Goal: Task Accomplishment & Management: Manage account settings

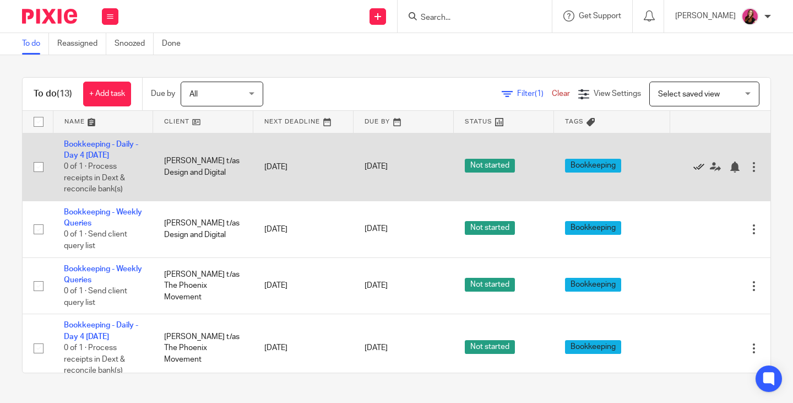
click at [694, 166] on icon at bounding box center [699, 166] width 11 height 11
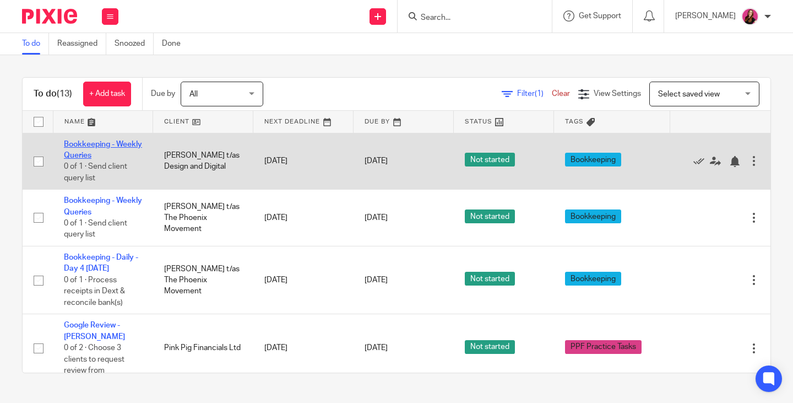
click at [99, 154] on link "Bookkeeping - Weekly Queries" at bounding box center [103, 149] width 78 height 19
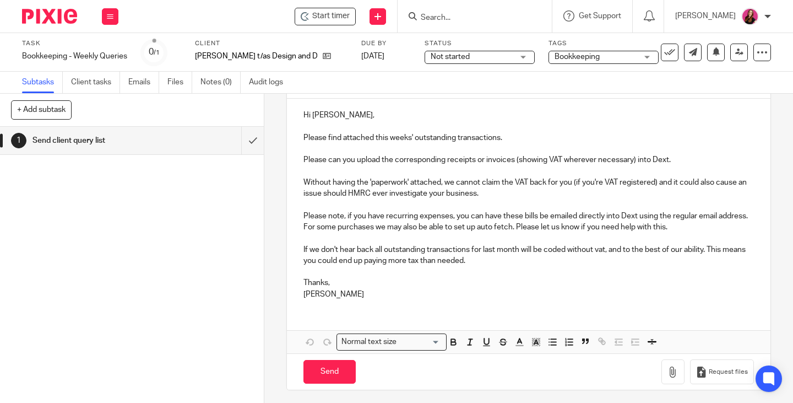
scroll to position [126, 0]
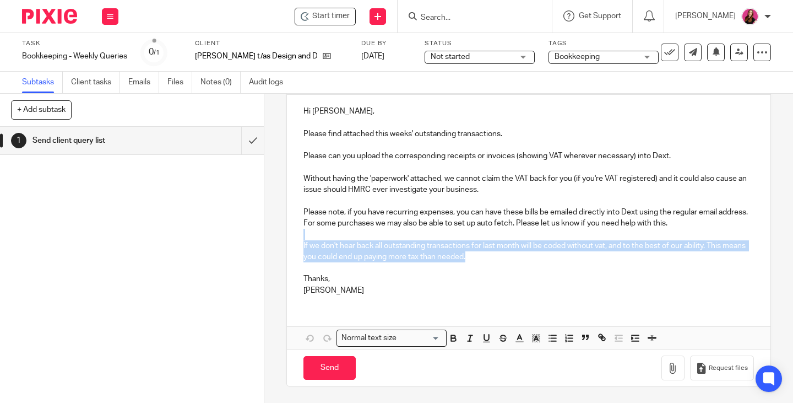
drag, startPoint x: 494, startPoint y: 254, endPoint x: 314, endPoint y: 231, distance: 181.6
click at [316, 232] on div "Hi Nicola, Please find attached this weeks' outstanding transactions. Please ca…" at bounding box center [529, 199] width 484 height 209
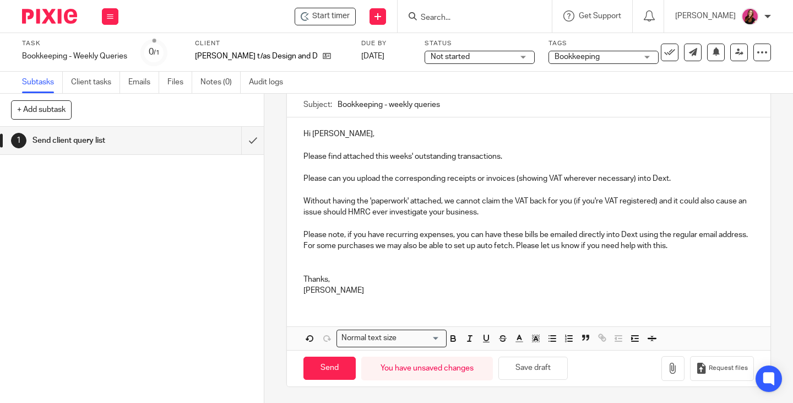
scroll to position [93, 0]
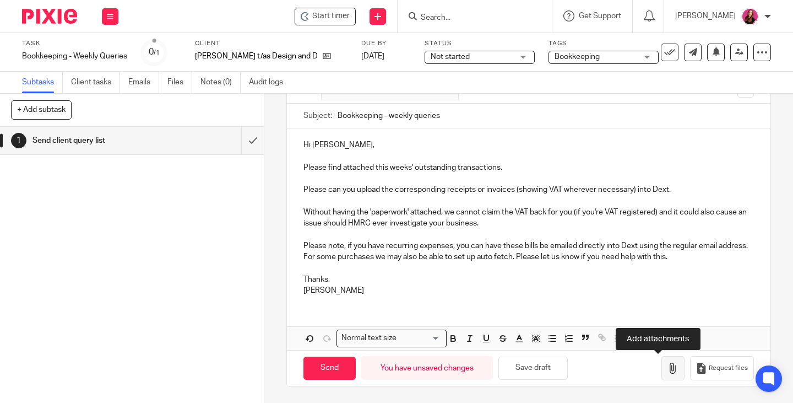
click at [668, 369] on icon "button" at bounding box center [673, 368] width 11 height 11
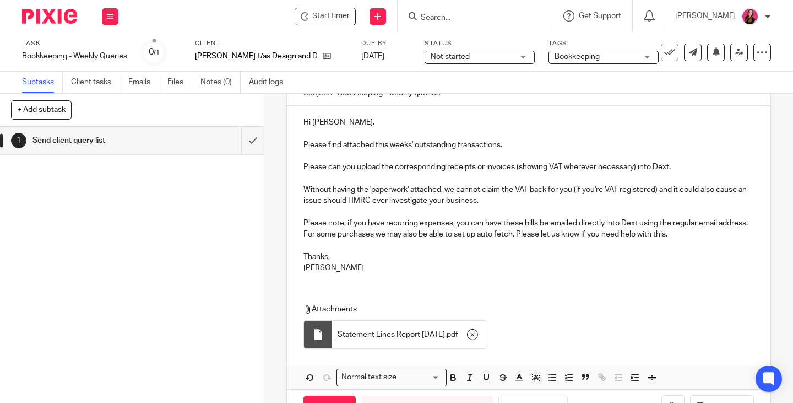
scroll to position [155, 0]
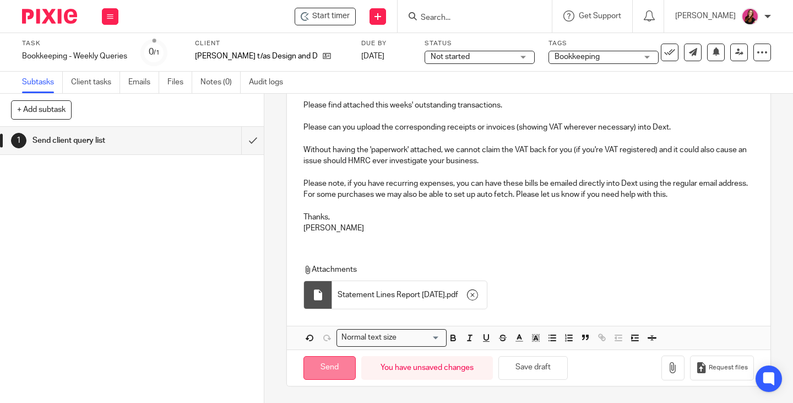
click at [324, 365] on input "Send" at bounding box center [330, 368] width 52 height 24
type input "Sent"
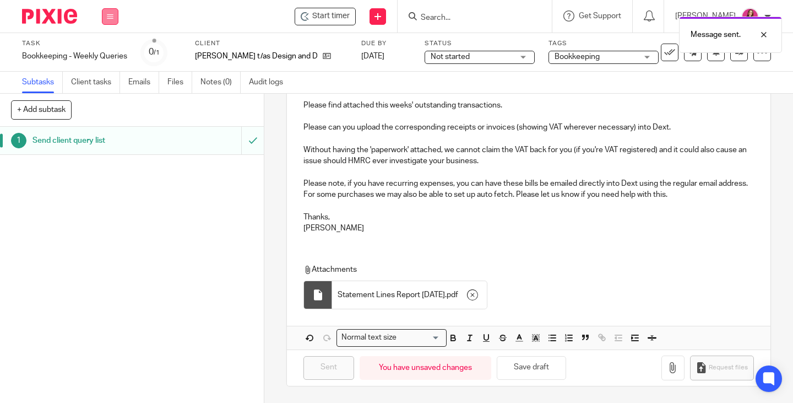
click at [110, 21] on button at bounding box center [110, 16] width 17 height 17
click at [114, 50] on link "Work" at bounding box center [104, 51] width 19 height 8
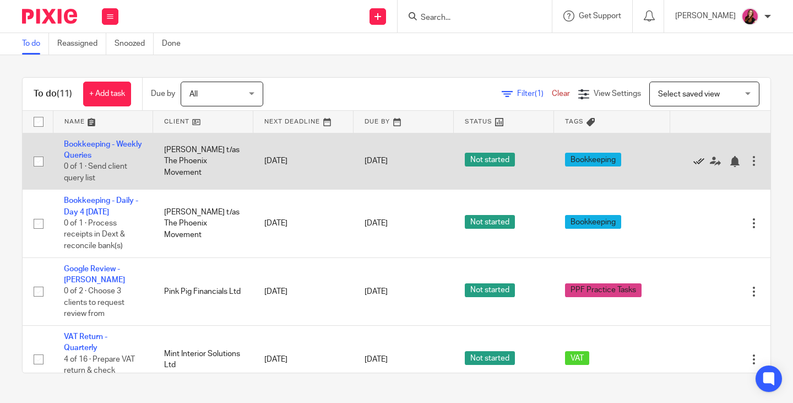
click at [694, 160] on icon at bounding box center [699, 161] width 11 height 11
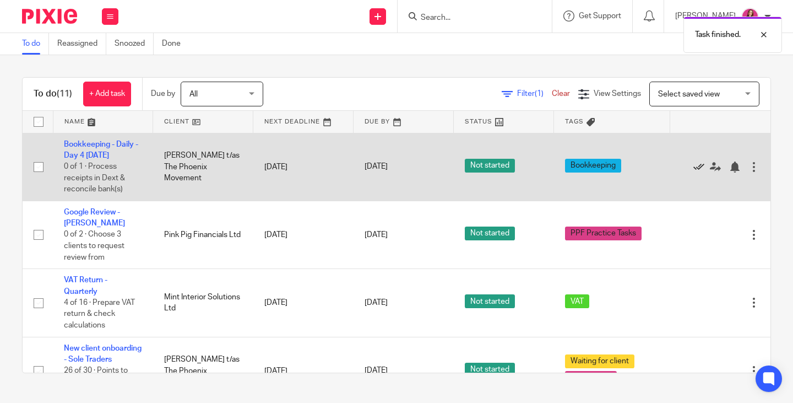
click at [694, 166] on icon at bounding box center [699, 166] width 11 height 11
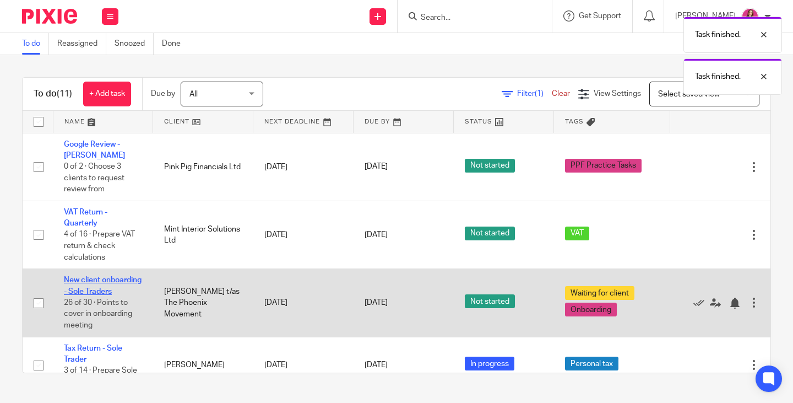
click at [88, 280] on link "New client onboarding - Sole Traders" at bounding box center [103, 285] width 78 height 19
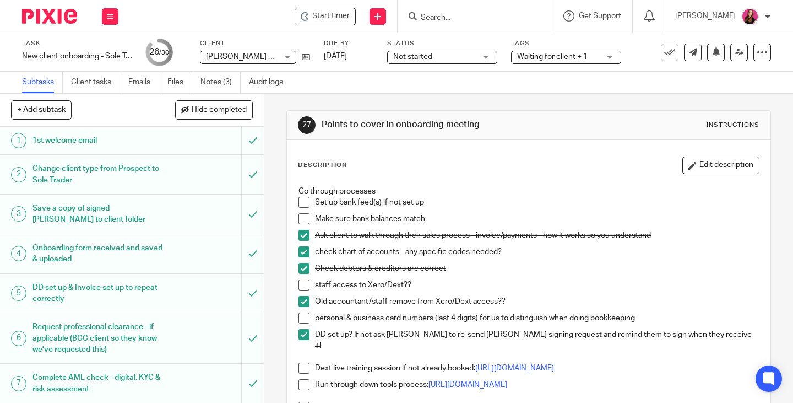
click at [302, 289] on span at bounding box center [304, 284] width 11 height 11
click at [209, 82] on link "Notes (3)" at bounding box center [221, 82] width 40 height 21
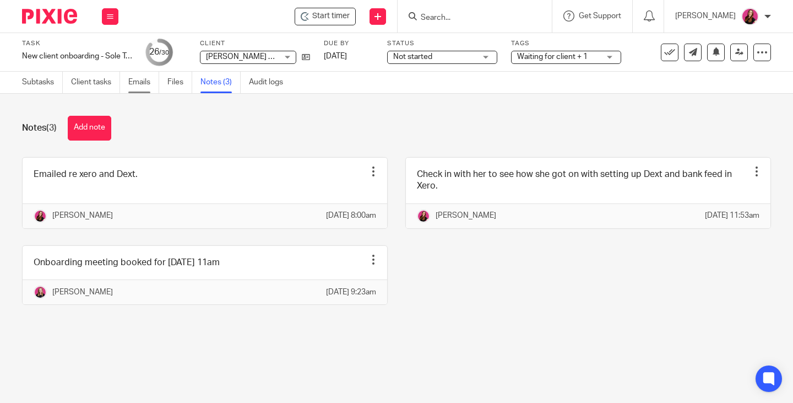
click at [146, 85] on link "Emails" at bounding box center [143, 82] width 31 height 21
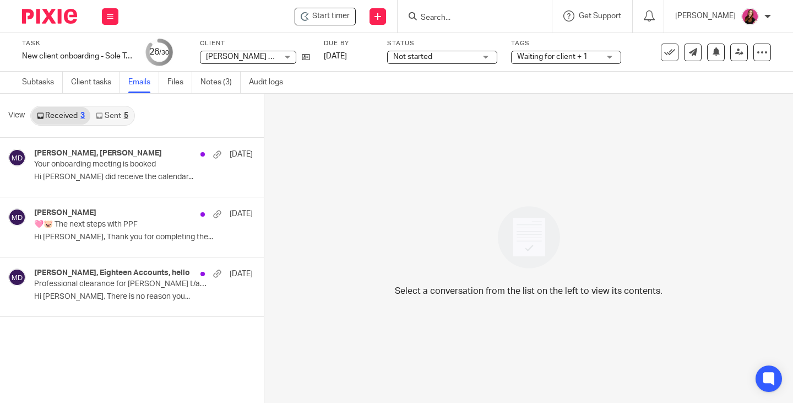
click at [127, 115] on div "5" at bounding box center [126, 116] width 4 height 8
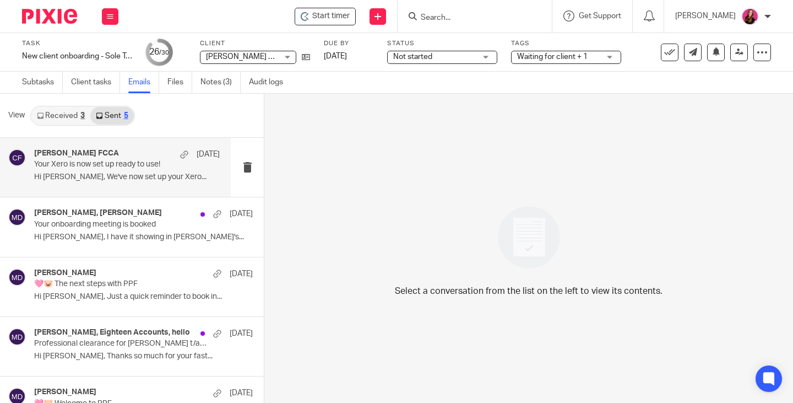
click at [107, 185] on div "[PERSON_NAME] FCCA [DATE] Your Xero is now set up ready to use! Hi [PERSON_NAME…" at bounding box center [127, 167] width 186 height 37
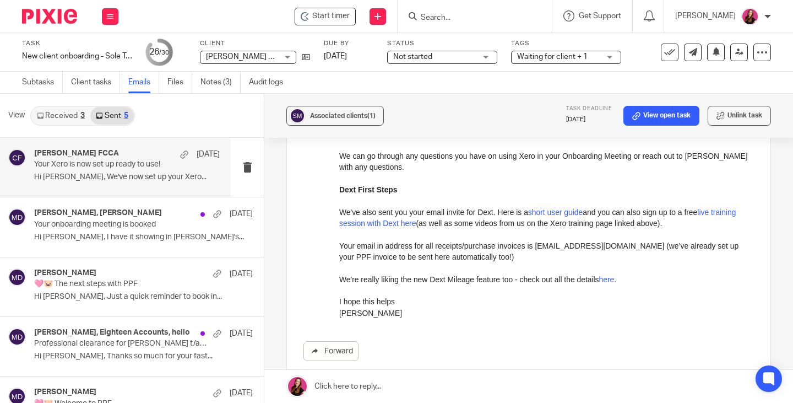
scroll to position [403, 0]
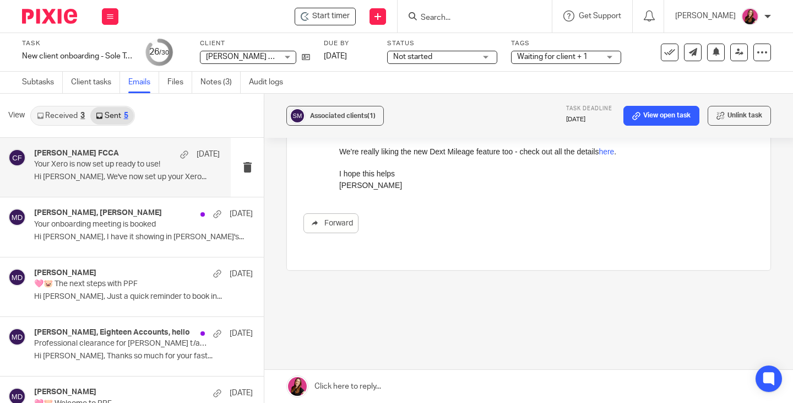
click at [382, 377] on link at bounding box center [528, 386] width 529 height 33
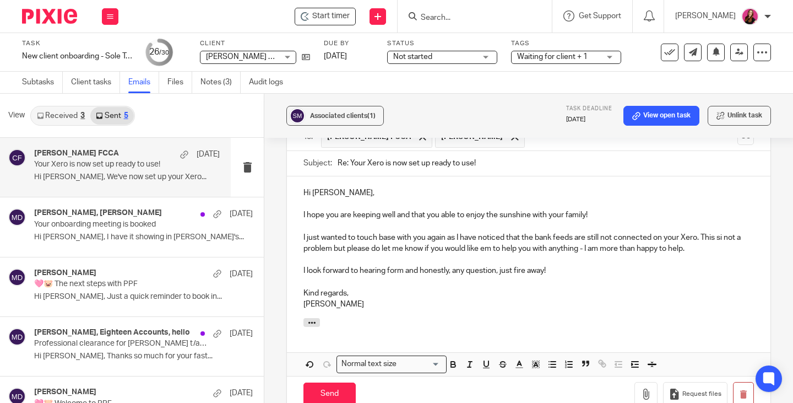
scroll to position [706, 0]
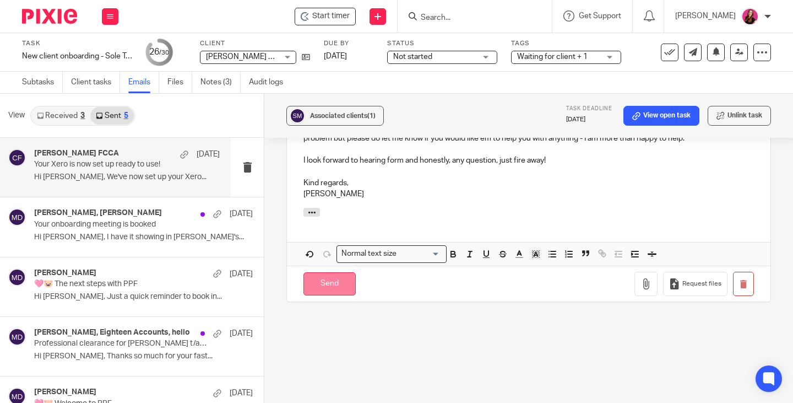
click at [333, 275] on input "Send" at bounding box center [330, 284] width 52 height 24
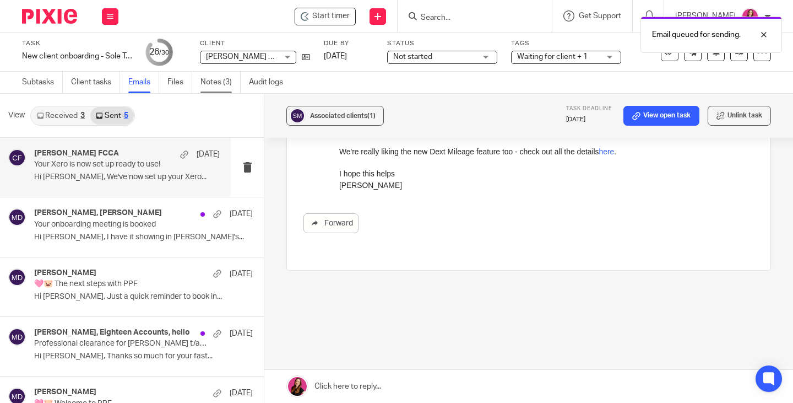
click at [218, 80] on link "Notes (3)" at bounding box center [221, 82] width 40 height 21
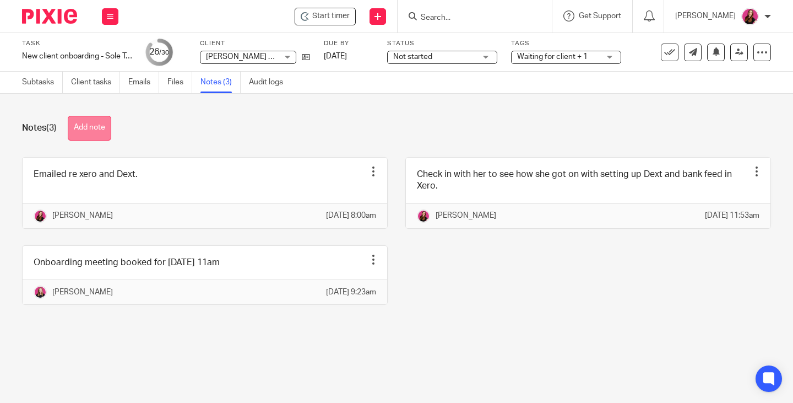
click at [100, 136] on button "Add note" at bounding box center [90, 128] width 44 height 25
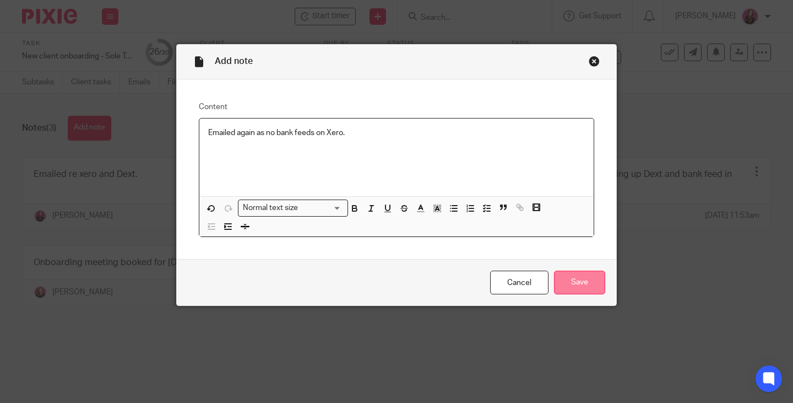
click at [588, 282] on input "Save" at bounding box center [579, 283] width 51 height 24
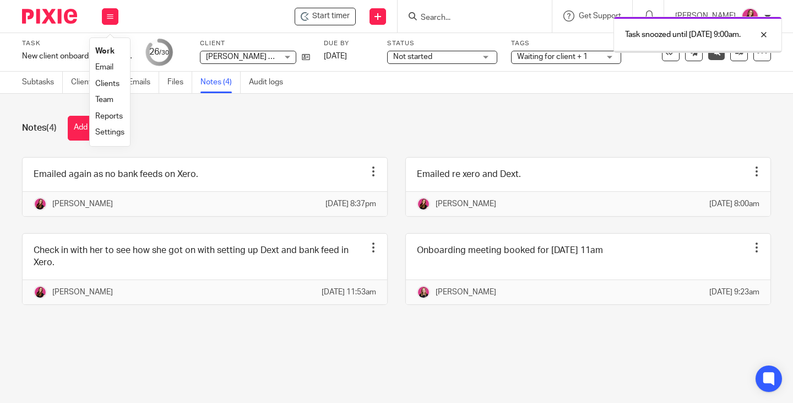
click at [105, 51] on link "Work" at bounding box center [104, 51] width 19 height 8
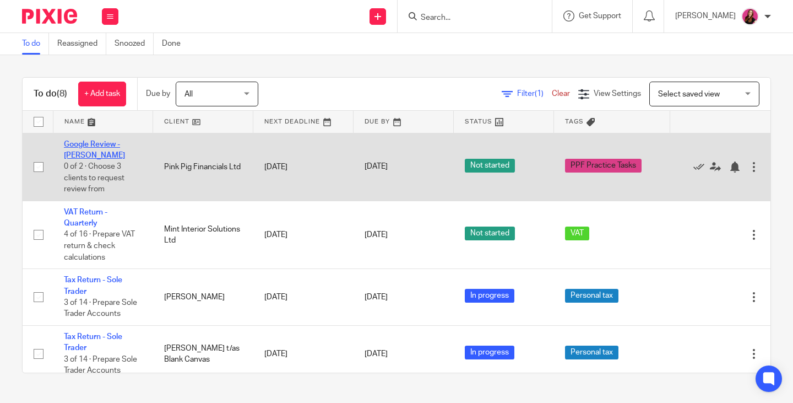
click at [102, 144] on link "Google Review - [PERSON_NAME]" at bounding box center [94, 149] width 61 height 19
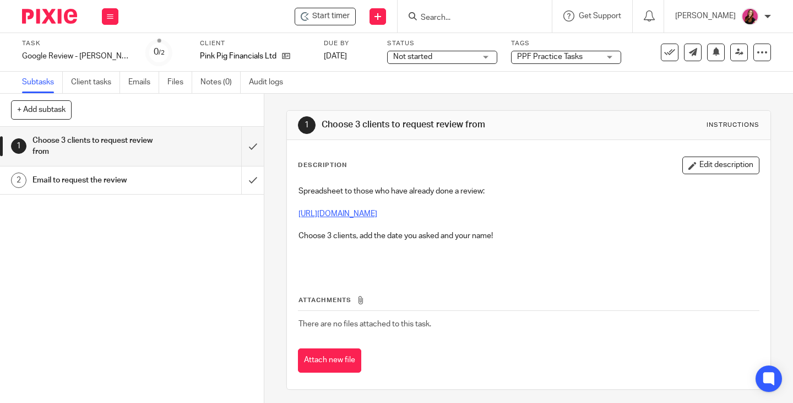
click at [374, 217] on link "https://docs.google.com/spreadsheets/d/1n1YwL8_VUNEx2VuN50mrnCoDScyeeziayelboeS…" at bounding box center [338, 214] width 79 height 8
click at [120, 183] on h1 "Email to request the review" at bounding box center [99, 180] width 132 height 17
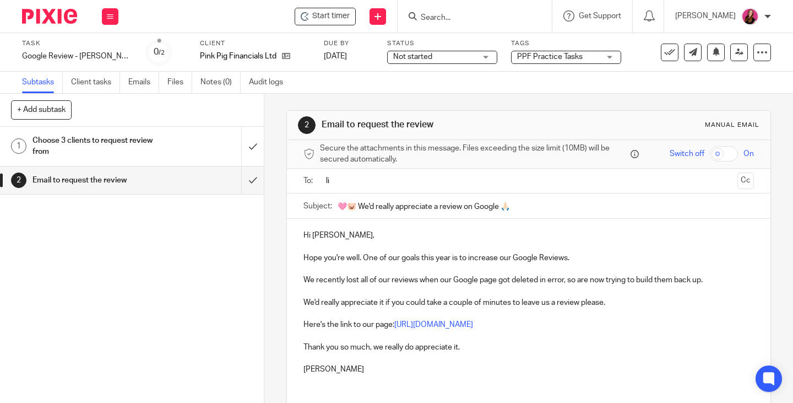
type input "l"
click at [360, 181] on input "text" at bounding box center [528, 181] width 409 height 13
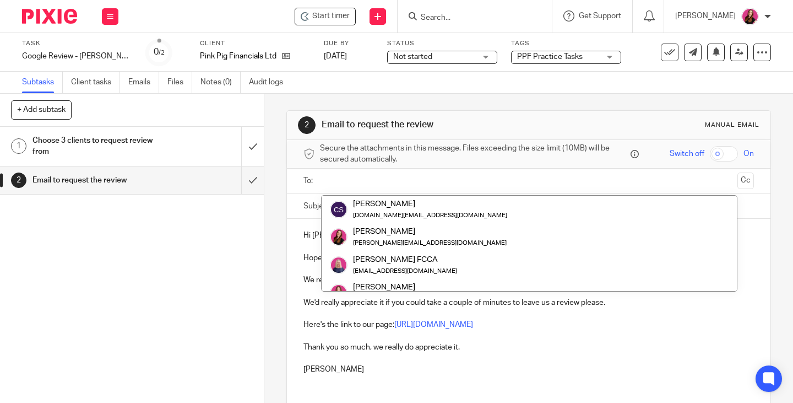
paste input "[PERSON_NAME][EMAIL_ADDRESS][PERSON_NAME][DOMAIN_NAME]"
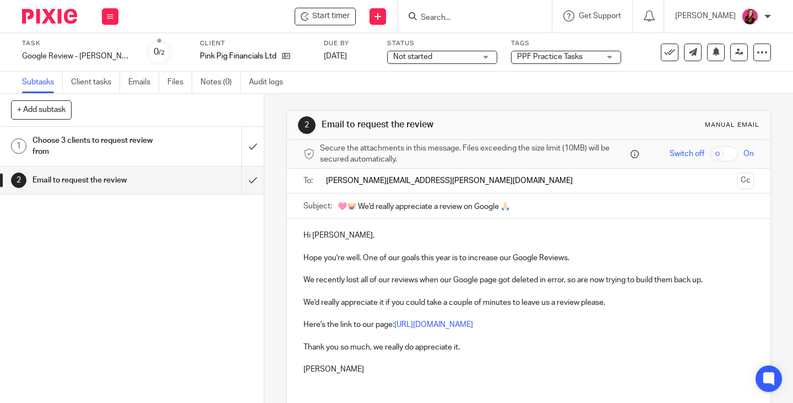
type input "[PERSON_NAME][EMAIL_ADDRESS][PERSON_NAME][DOMAIN_NAME]"
click at [343, 234] on p "Hi [PERSON_NAME]," at bounding box center [529, 235] width 451 height 11
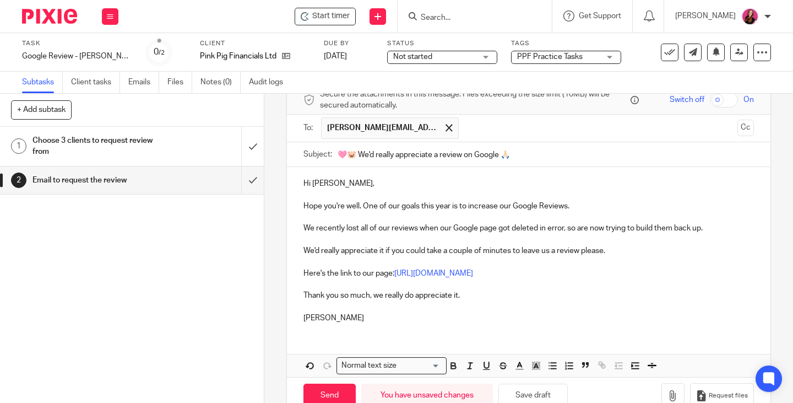
scroll to position [82, 0]
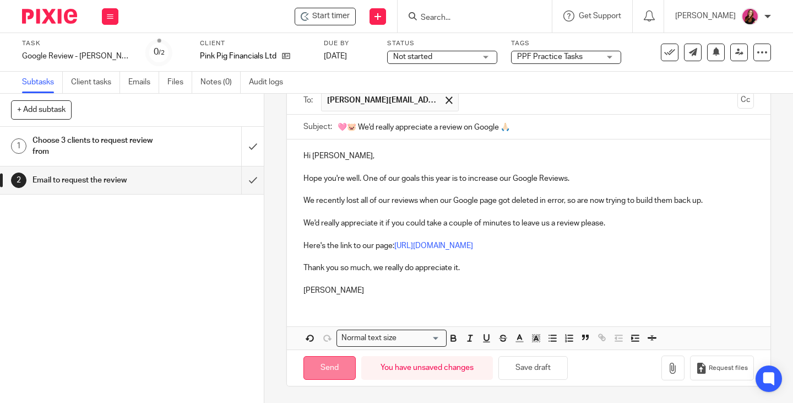
click at [324, 372] on input "Send" at bounding box center [330, 368] width 52 height 24
type input "Sent"
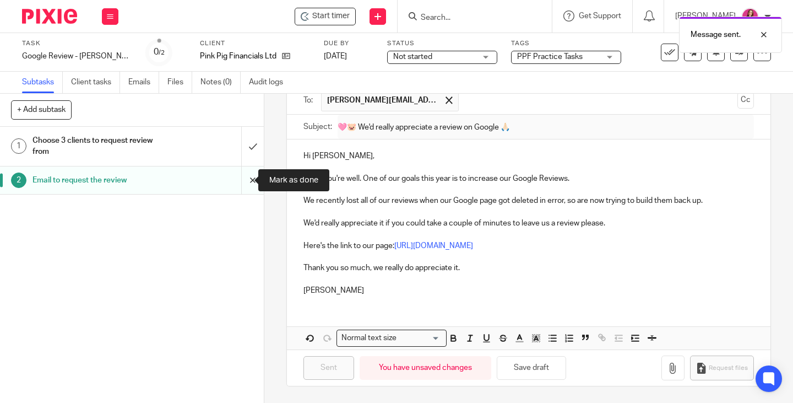
click at [241, 180] on input "submit" at bounding box center [132, 180] width 264 height 28
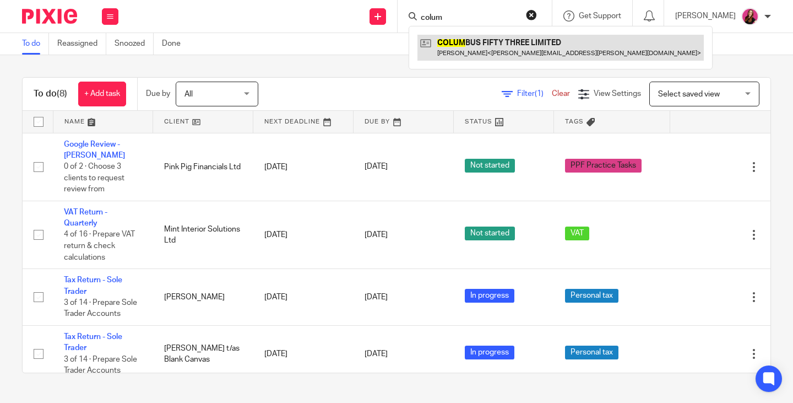
type input "colum"
click at [484, 41] on link at bounding box center [561, 47] width 286 height 25
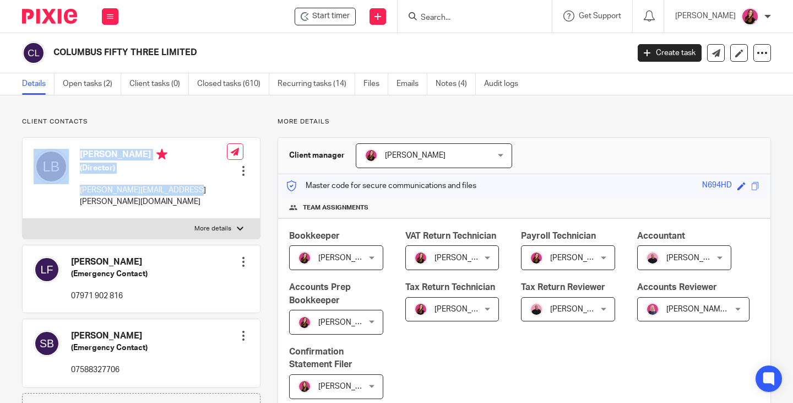
click at [66, 196] on div "[PERSON_NAME] (Director) [PERSON_NAME][EMAIL_ADDRESS][PERSON_NAME][DOMAIN_NAME]…" at bounding box center [141, 178] width 237 height 81
click at [74, 201] on div "[PERSON_NAME] (Director) [PERSON_NAME][EMAIL_ADDRESS][PERSON_NAME][DOMAIN_NAME]" at bounding box center [130, 177] width 193 height 69
drag, startPoint x: 184, startPoint y: 193, endPoint x: 80, endPoint y: 197, distance: 104.2
click at [80, 197] on div "[PERSON_NAME] (Director) [PERSON_NAME][EMAIL_ADDRESS][PERSON_NAME][DOMAIN_NAME]…" at bounding box center [141, 178] width 237 height 81
copy p "[PERSON_NAME][EMAIL_ADDRESS][PERSON_NAME][DOMAIN_NAME]"
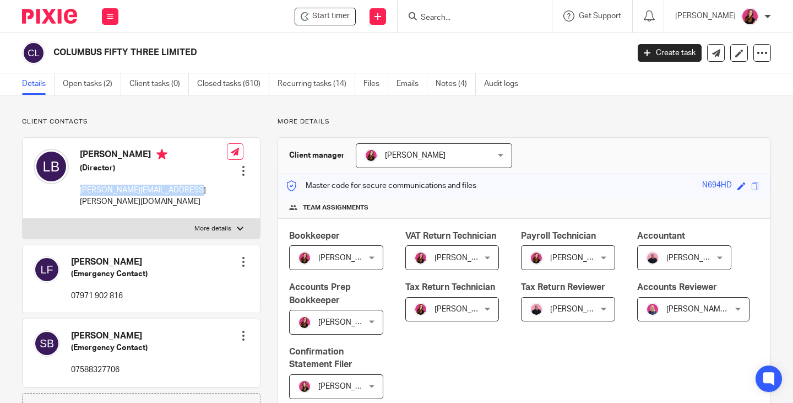
click at [476, 21] on input "Search" at bounding box center [469, 18] width 99 height 10
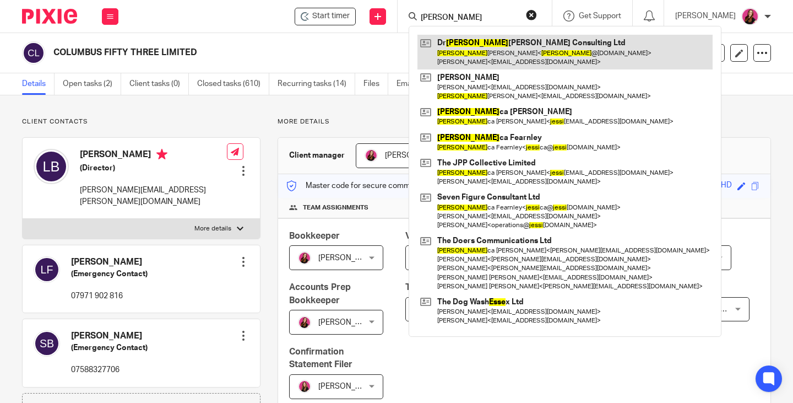
type input "jesse"
click at [483, 49] on link at bounding box center [565, 52] width 295 height 34
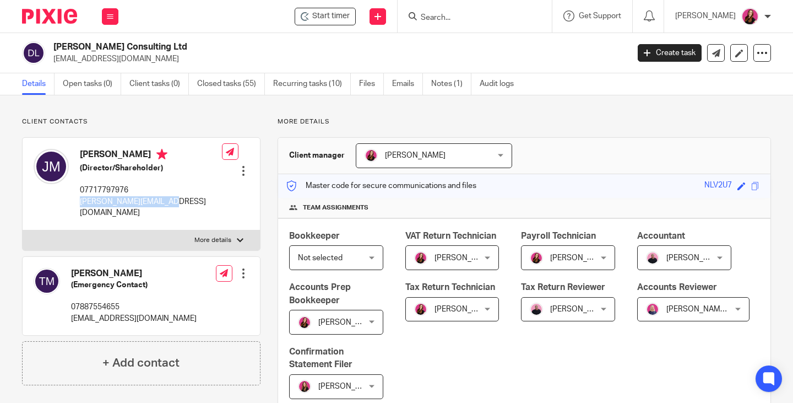
drag, startPoint x: 175, startPoint y: 203, endPoint x: 79, endPoint y: 205, distance: 95.3
click at [79, 205] on div "Jesse Mears (Director/Shareholder) 07717797976 jesse@drjessemears.com Edit cont…" at bounding box center [141, 184] width 237 height 92
copy p "jesse@drjessemears.com"
click at [478, 30] on div at bounding box center [475, 16] width 154 height 33
click at [478, 21] on input "Search" at bounding box center [469, 18] width 99 height 10
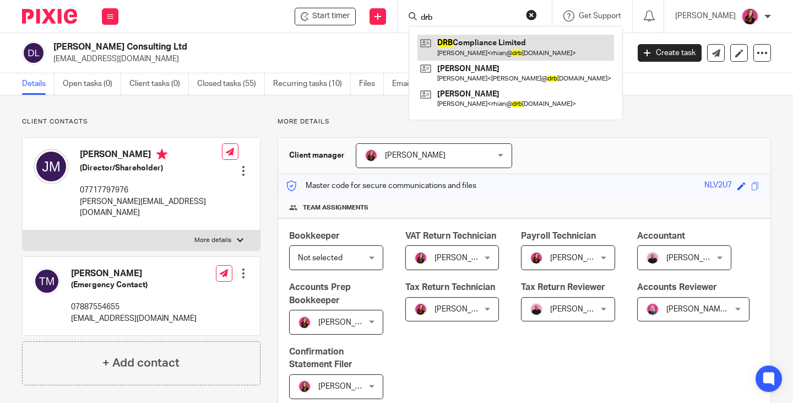
type input "drb"
click at [484, 41] on link at bounding box center [516, 47] width 197 height 25
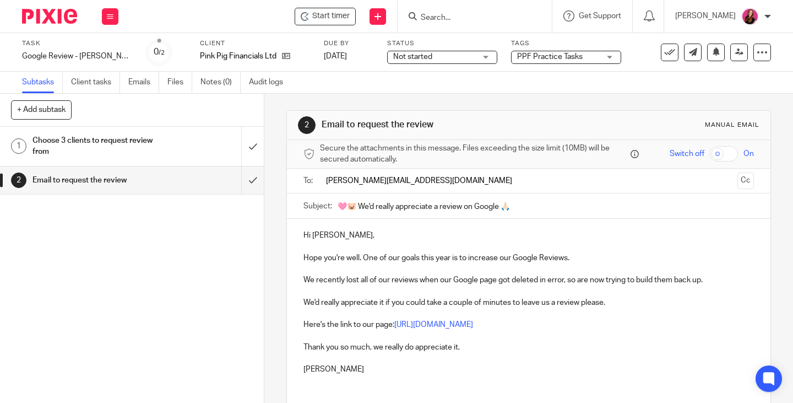
type input "[PERSON_NAME][EMAIL_ADDRESS][DOMAIN_NAME]"
click at [393, 229] on div "Hi [PERSON_NAME], Hope you're well. One of our goals this year is to increase o…" at bounding box center [529, 301] width 484 height 164
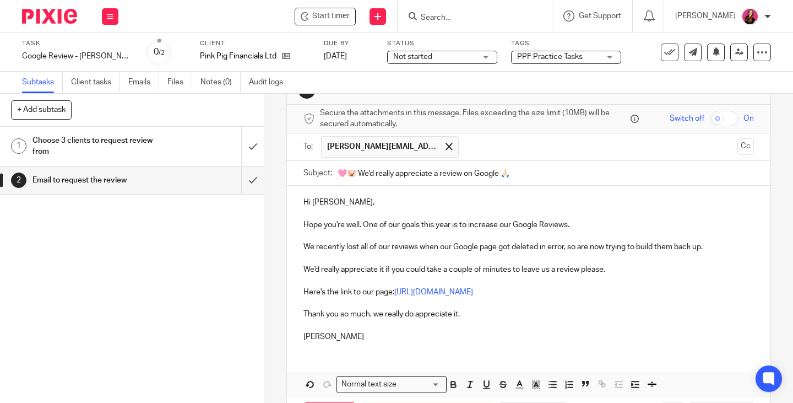
scroll to position [82, 0]
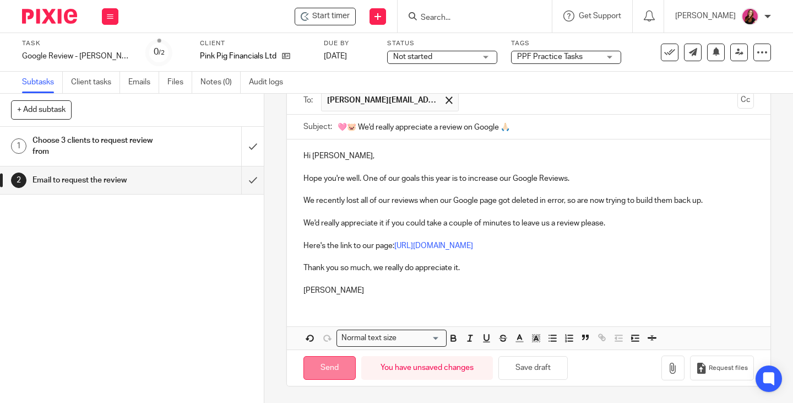
click at [328, 371] on input "Send" at bounding box center [330, 368] width 52 height 24
type input "Sent"
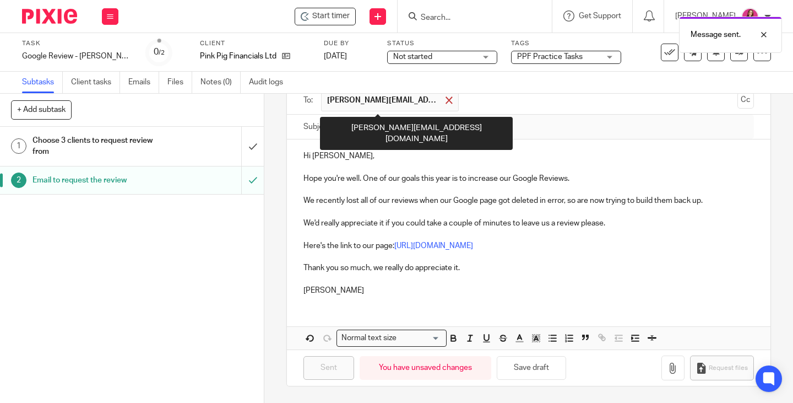
click at [446, 100] on span at bounding box center [449, 99] width 7 height 7
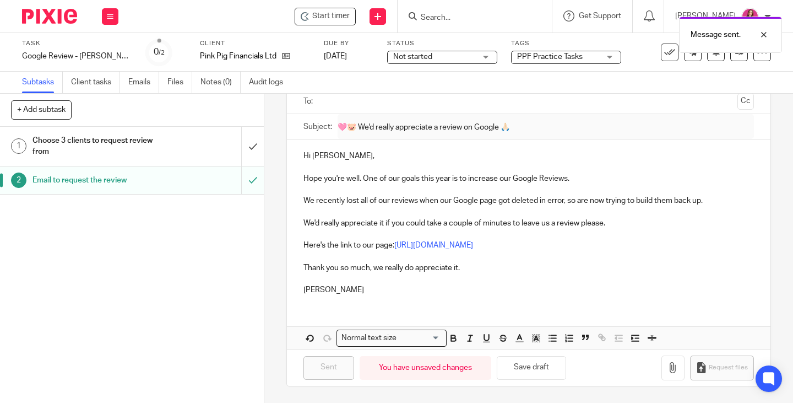
scroll to position [79, 0]
click at [240, 180] on input "submit" at bounding box center [132, 180] width 264 height 28
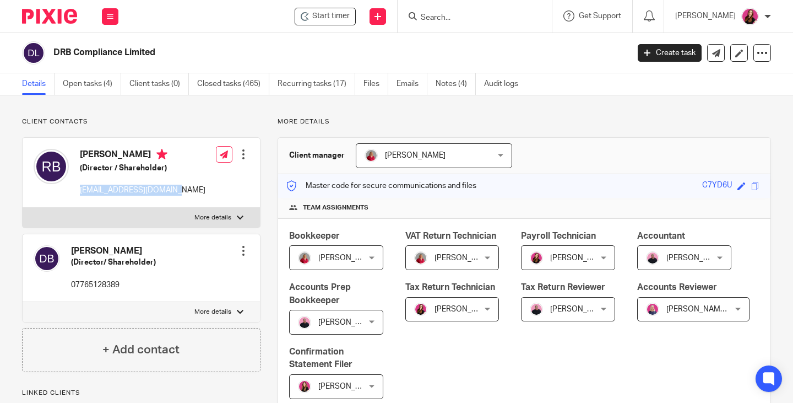
click at [79, 192] on div "[PERSON_NAME] (Director / Shareholder) [EMAIL_ADDRESS][DOMAIN_NAME] Edit contac…" at bounding box center [141, 173] width 237 height 70
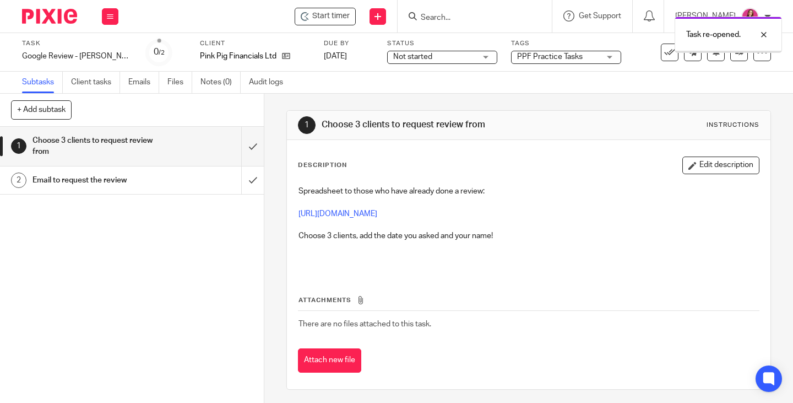
click at [168, 177] on div "Email to request the review" at bounding box center [132, 180] width 198 height 17
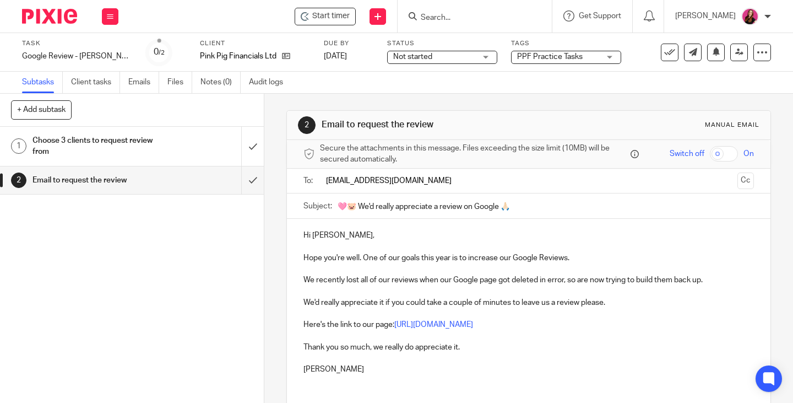
type input "[EMAIL_ADDRESS][DOMAIN_NAME]"
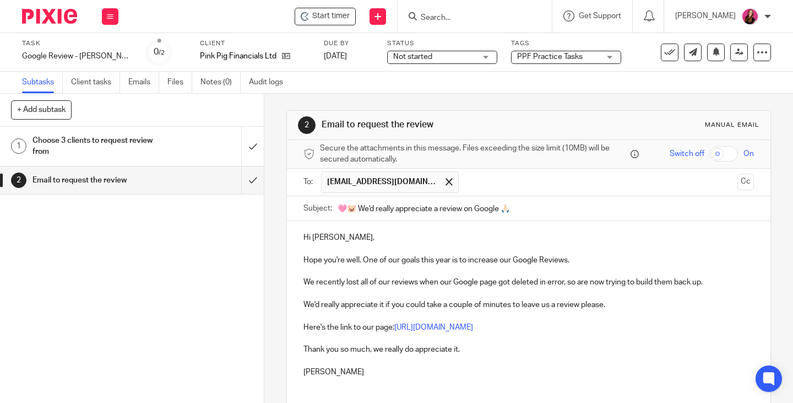
click at [344, 236] on p "Hi Cheryl," at bounding box center [529, 237] width 451 height 11
click at [574, 359] on p at bounding box center [529, 360] width 451 height 11
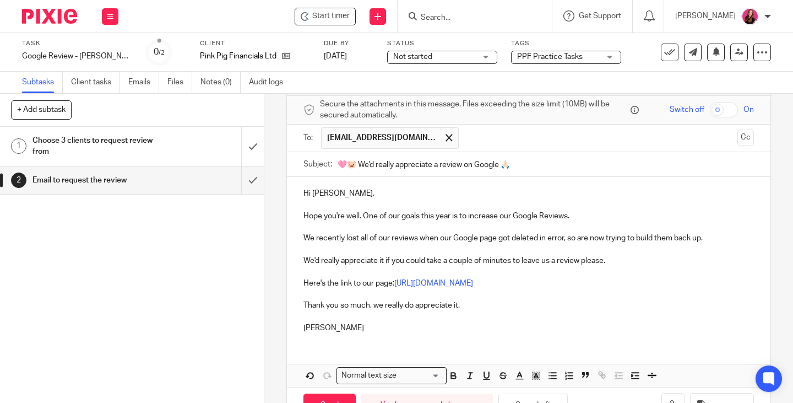
scroll to position [82, 0]
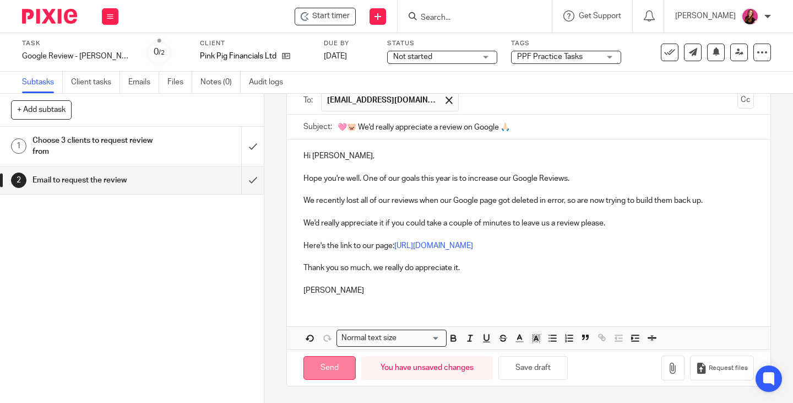
click at [316, 376] on input "Send" at bounding box center [330, 368] width 52 height 24
type input "Sent"
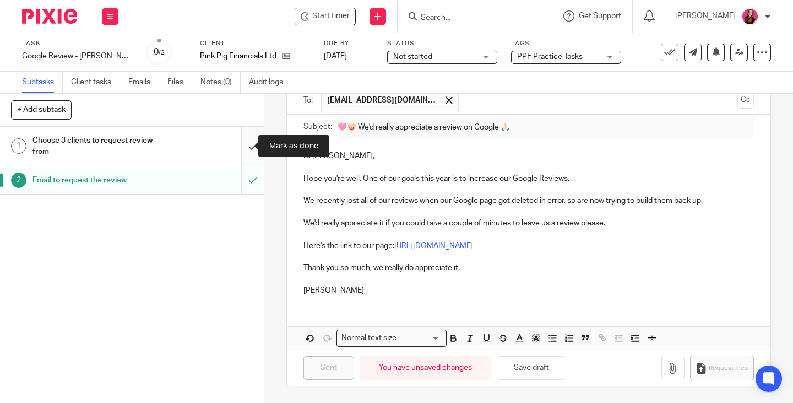
click at [242, 143] on input "submit" at bounding box center [132, 146] width 264 height 39
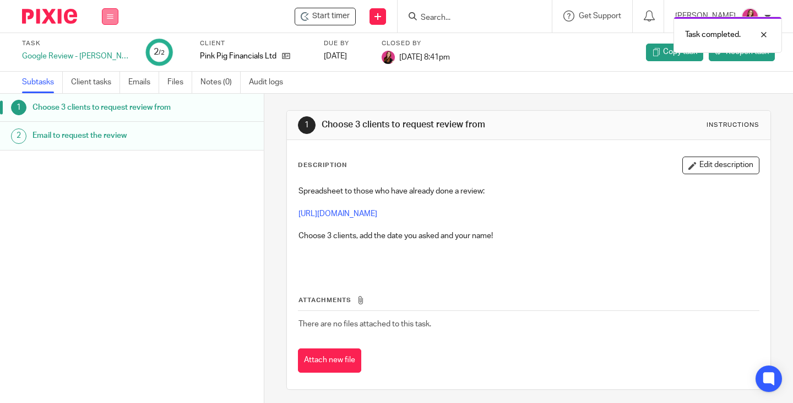
click at [114, 22] on button at bounding box center [110, 16] width 17 height 17
click at [109, 48] on link "Work" at bounding box center [104, 51] width 19 height 8
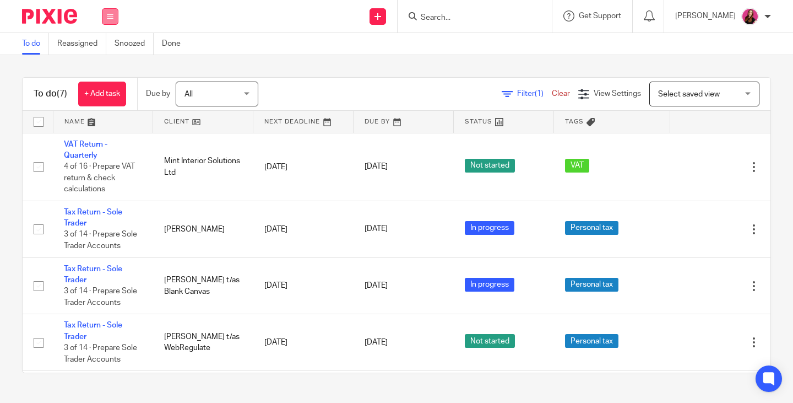
click at [116, 21] on button at bounding box center [110, 16] width 17 height 17
click at [104, 101] on link "Team" at bounding box center [104, 100] width 18 height 8
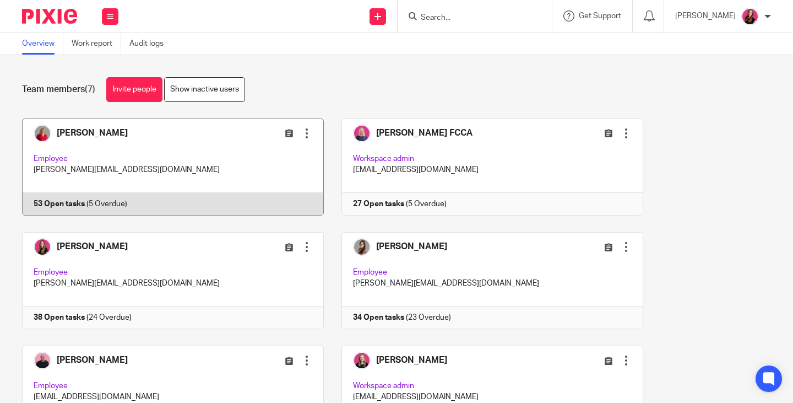
click at [53, 203] on link at bounding box center [165, 166] width 320 height 97
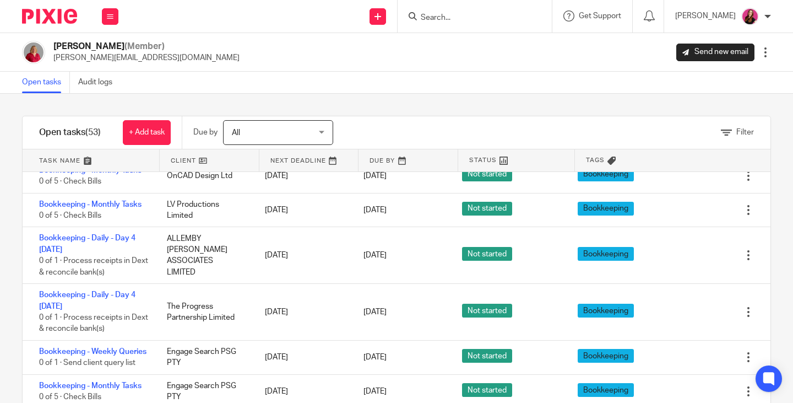
scroll to position [661, 0]
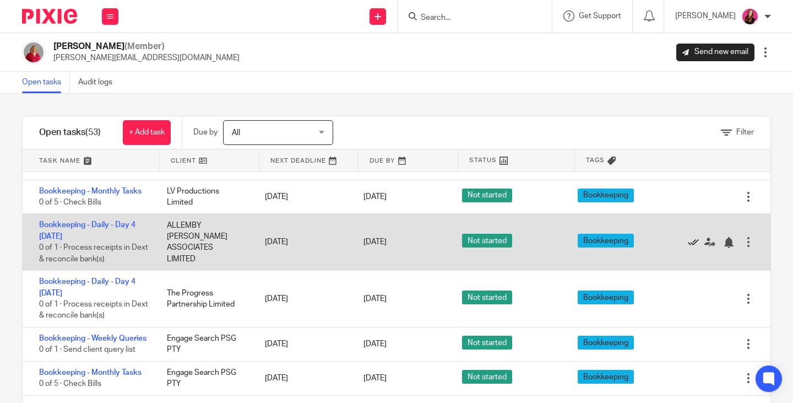
click at [688, 244] on icon at bounding box center [693, 242] width 11 height 11
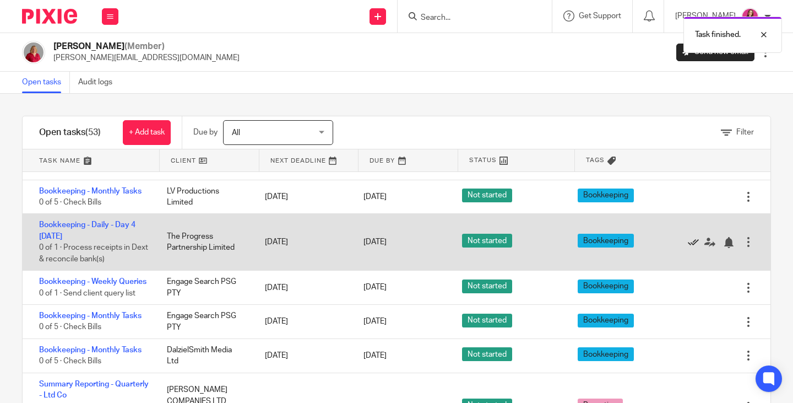
click at [688, 244] on icon at bounding box center [693, 242] width 11 height 11
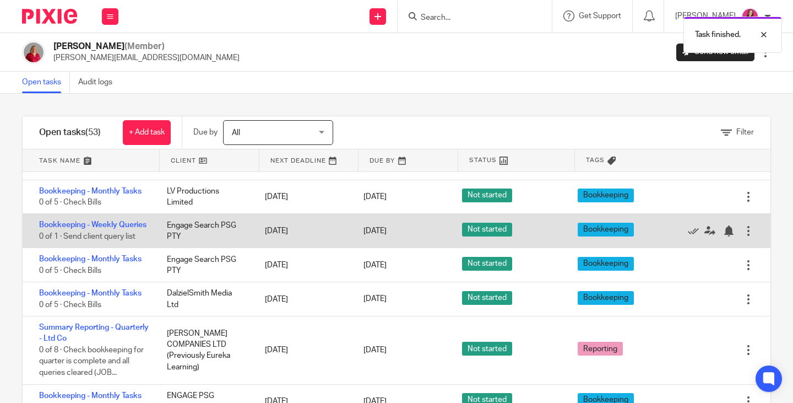
click at [683, 243] on div "Edit task Delete" at bounding box center [727, 231] width 88 height 34
click at [688, 236] on icon at bounding box center [693, 230] width 11 height 11
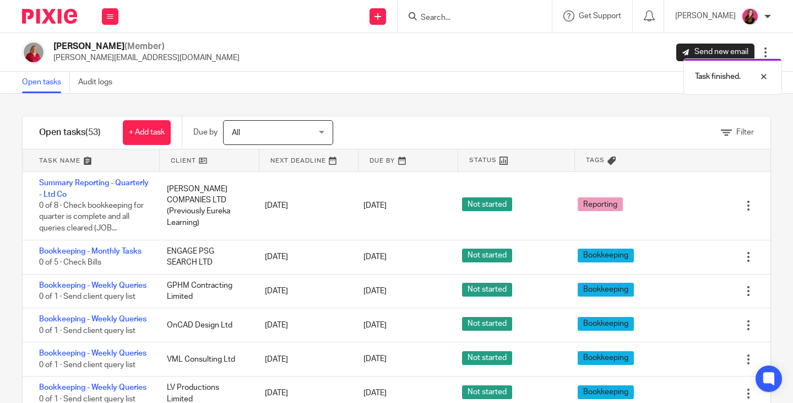
scroll to position [826, 0]
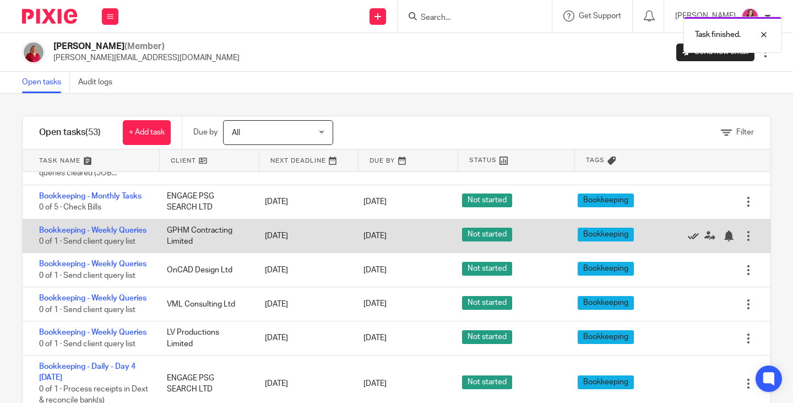
click at [688, 238] on icon at bounding box center [693, 235] width 11 height 11
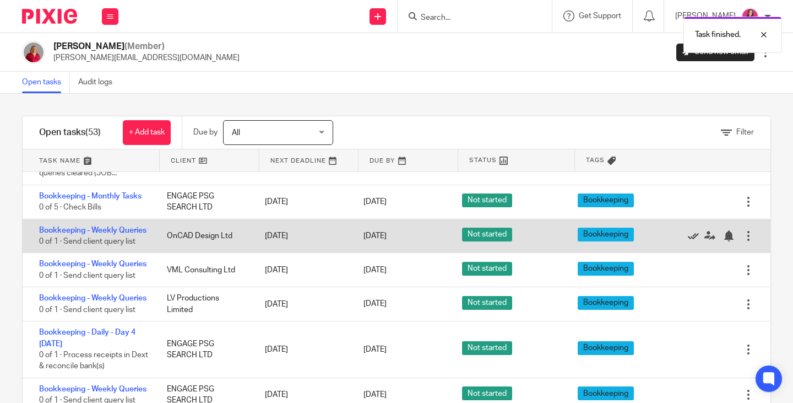
click at [688, 238] on icon at bounding box center [693, 235] width 11 height 11
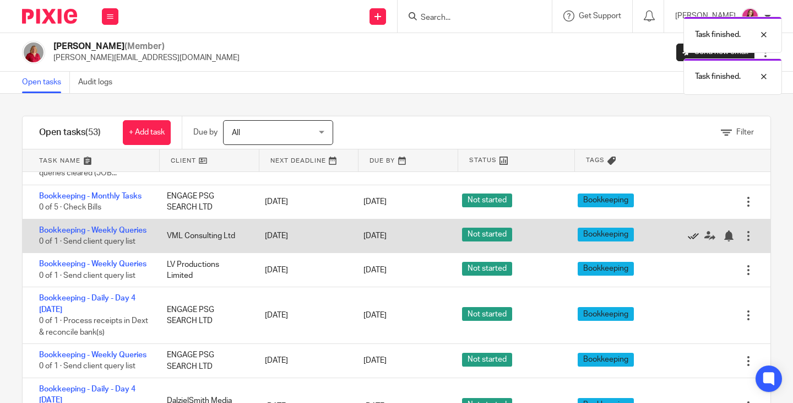
click at [688, 238] on icon at bounding box center [693, 235] width 11 height 11
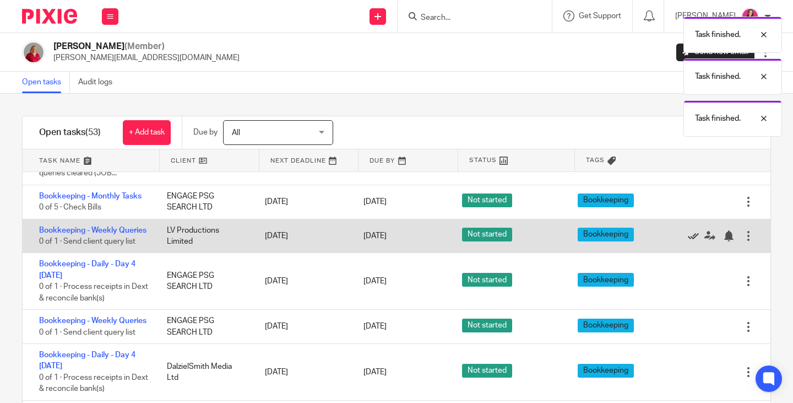
click at [688, 238] on icon at bounding box center [693, 235] width 11 height 11
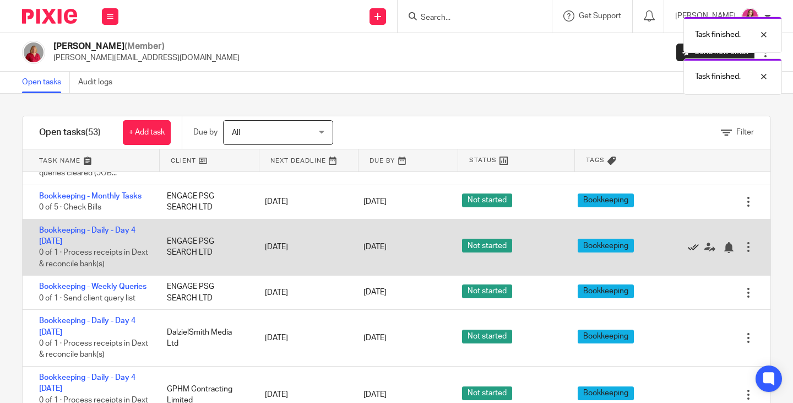
click at [688, 244] on icon at bounding box center [693, 247] width 11 height 11
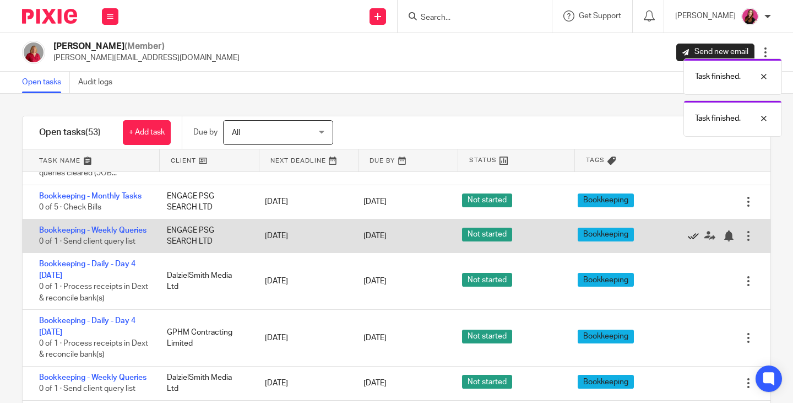
click at [688, 241] on icon at bounding box center [693, 235] width 11 height 11
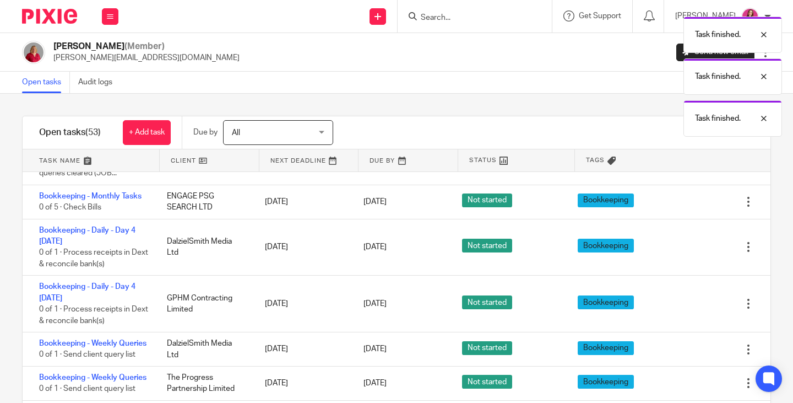
click at [688, 244] on icon at bounding box center [693, 247] width 11 height 11
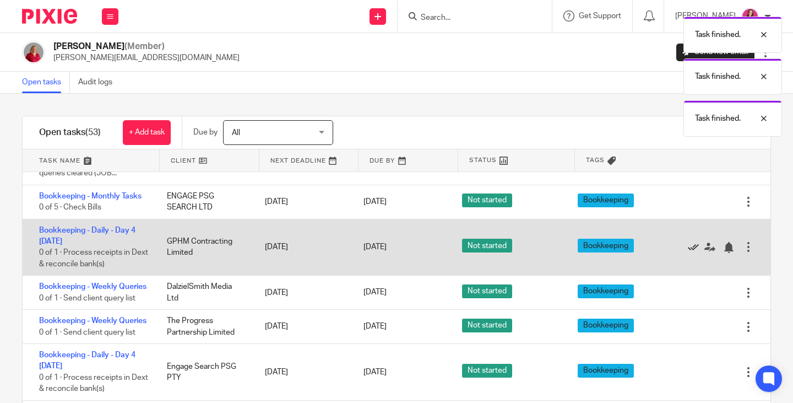
click at [688, 244] on icon at bounding box center [693, 247] width 11 height 11
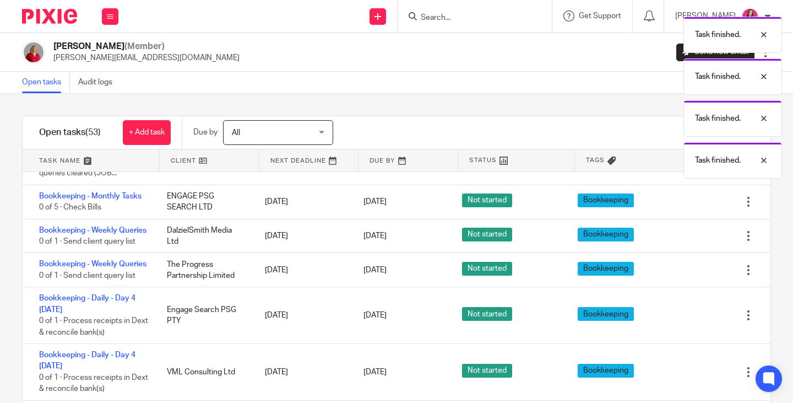
click at [688, 241] on icon at bounding box center [693, 235] width 11 height 11
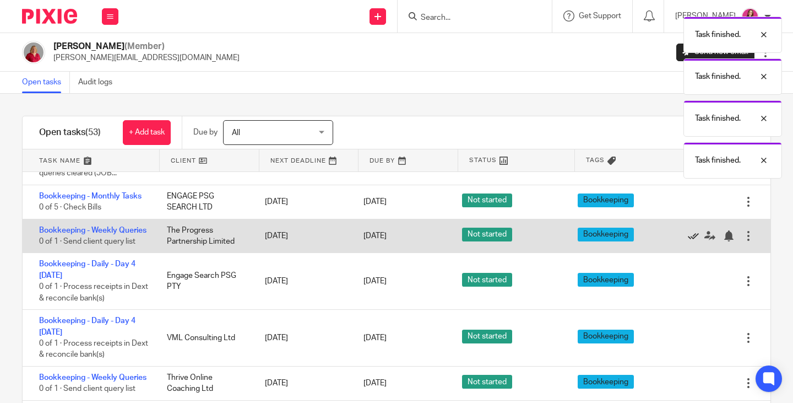
click at [688, 241] on icon at bounding box center [693, 235] width 11 height 11
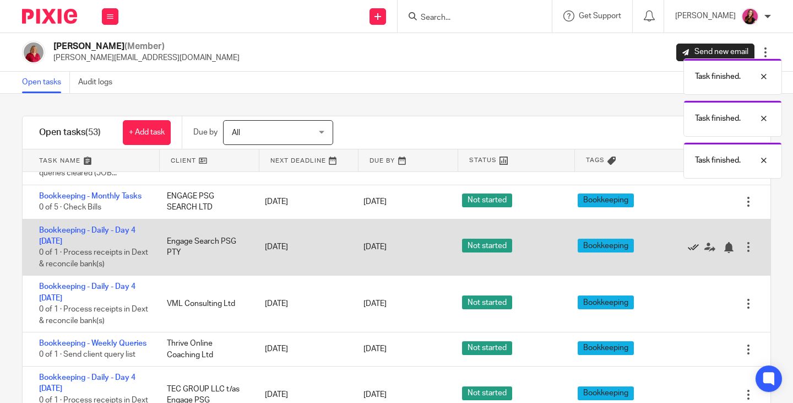
click at [688, 244] on icon at bounding box center [693, 247] width 11 height 11
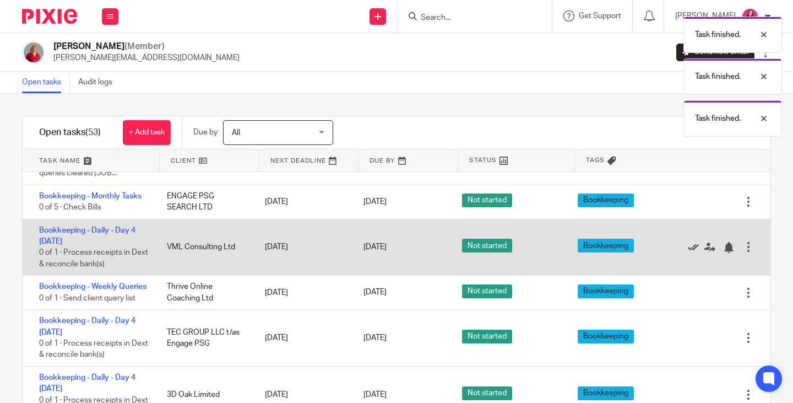
click at [688, 244] on icon at bounding box center [693, 247] width 11 height 11
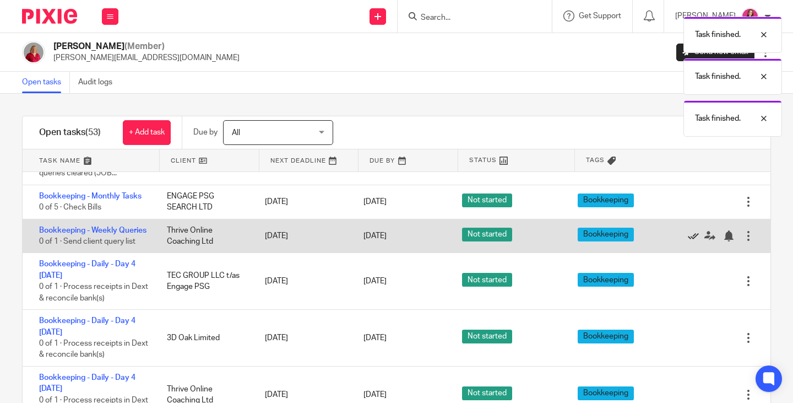
click at [688, 241] on icon at bounding box center [693, 235] width 11 height 11
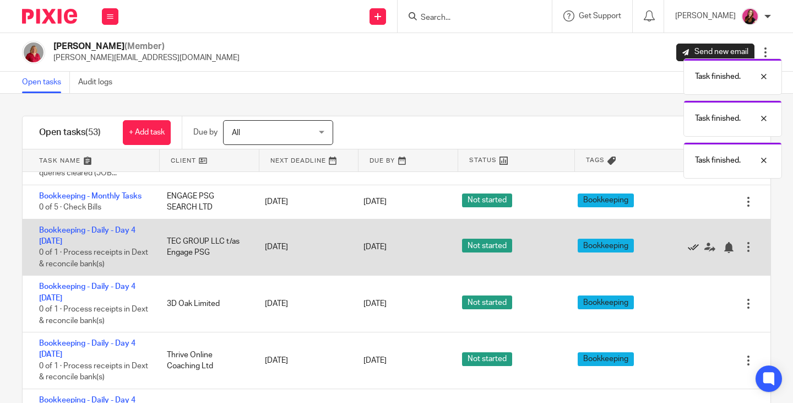
click at [688, 244] on icon at bounding box center [693, 247] width 11 height 11
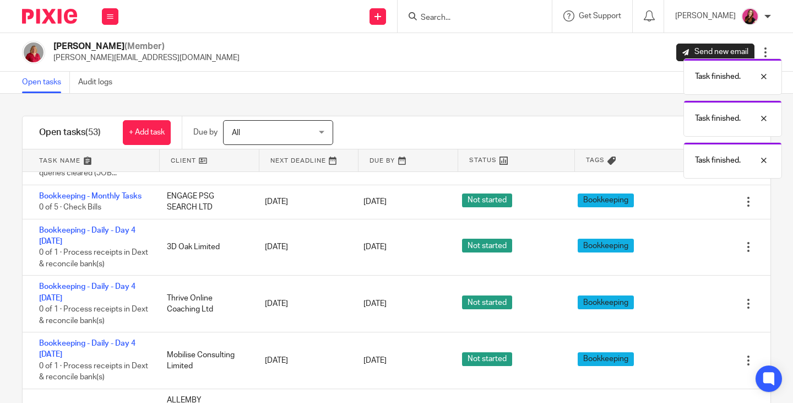
click at [688, 244] on icon at bounding box center [693, 247] width 11 height 11
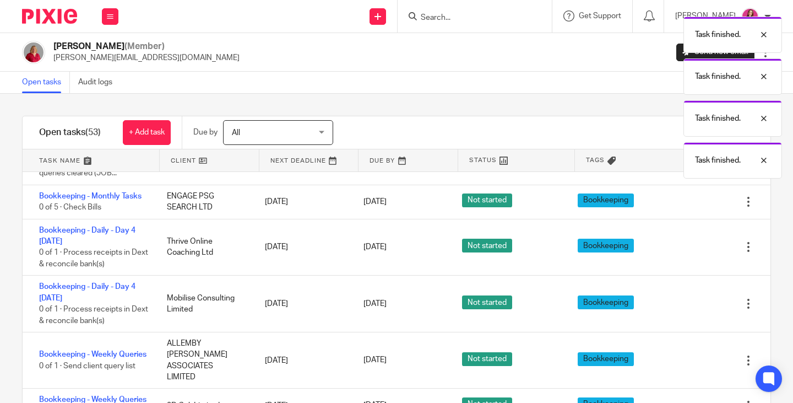
click at [688, 244] on icon at bounding box center [693, 247] width 11 height 11
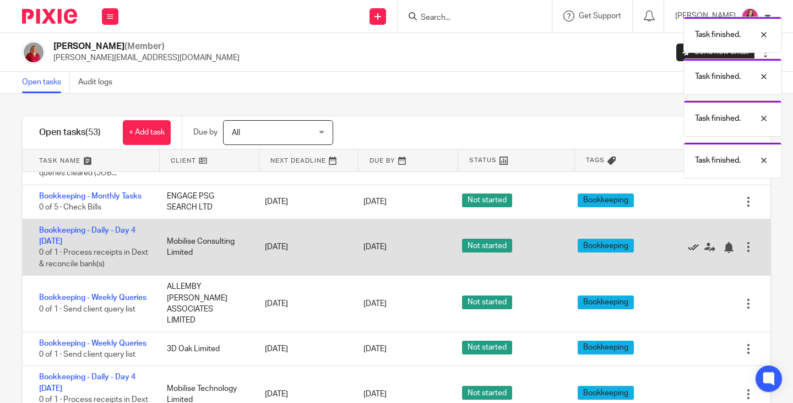
click at [688, 244] on icon at bounding box center [693, 247] width 11 height 11
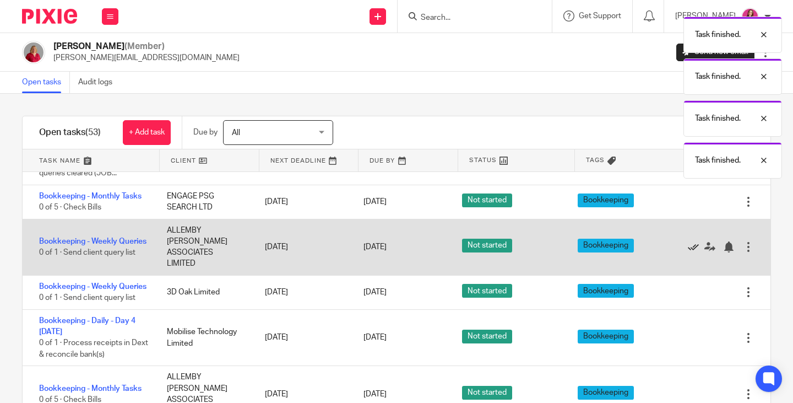
click at [688, 244] on icon at bounding box center [693, 246] width 11 height 11
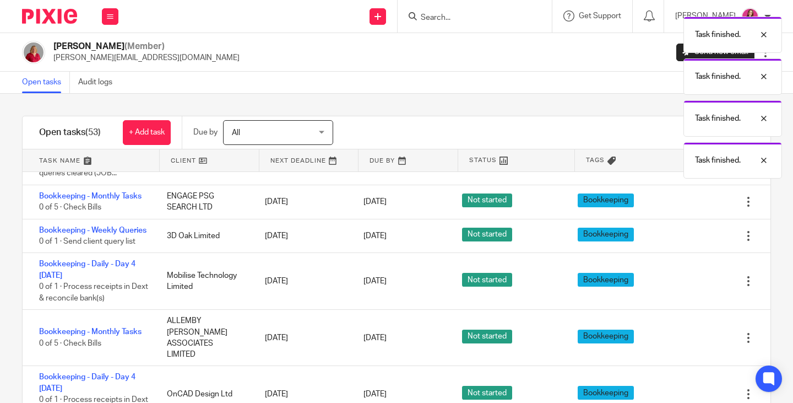
click at [688, 241] on icon at bounding box center [693, 235] width 11 height 11
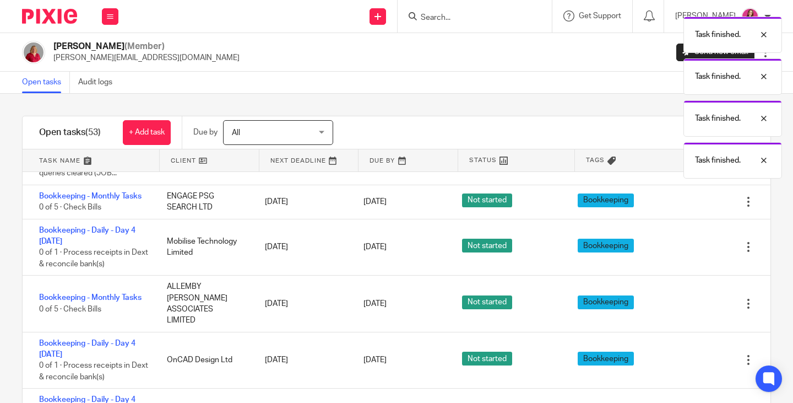
click at [688, 244] on icon at bounding box center [693, 247] width 11 height 11
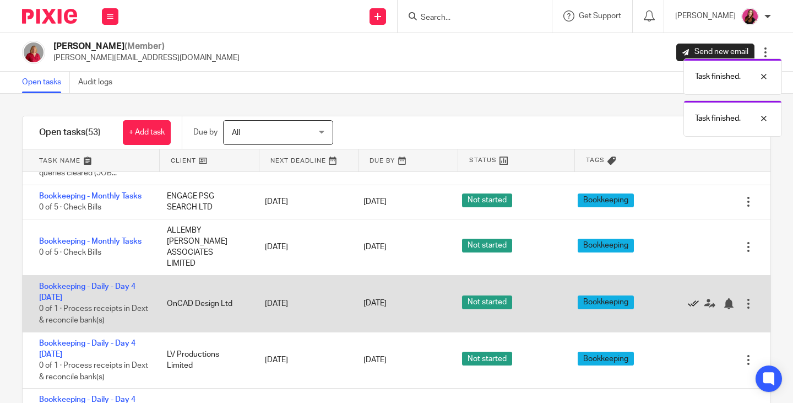
click at [688, 298] on icon at bounding box center [693, 303] width 11 height 11
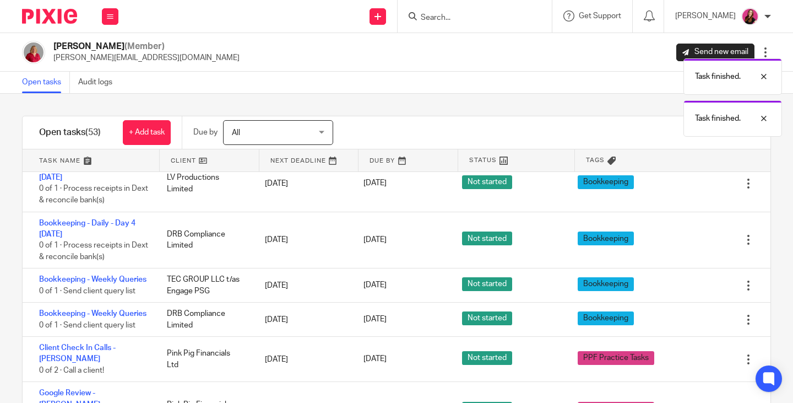
scroll to position [882, 0]
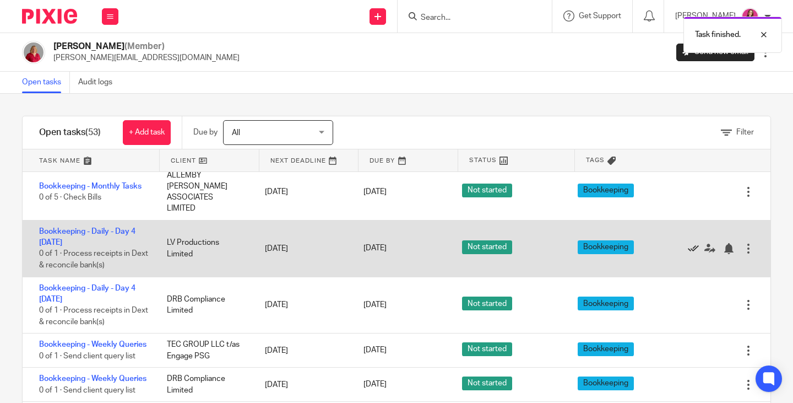
click at [688, 243] on icon at bounding box center [693, 248] width 11 height 11
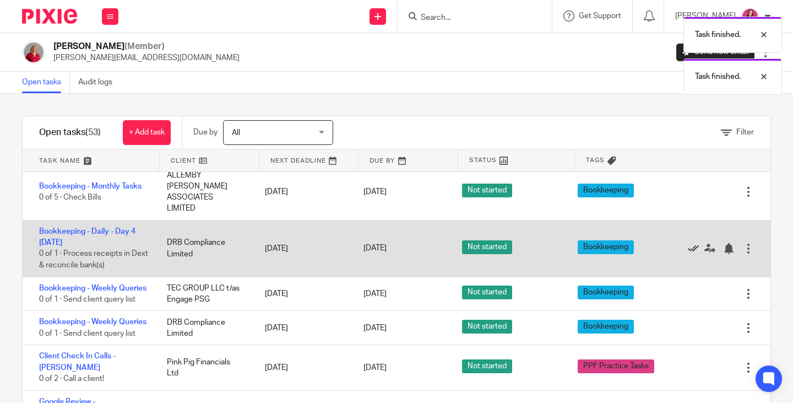
click at [688, 243] on icon at bounding box center [693, 248] width 11 height 11
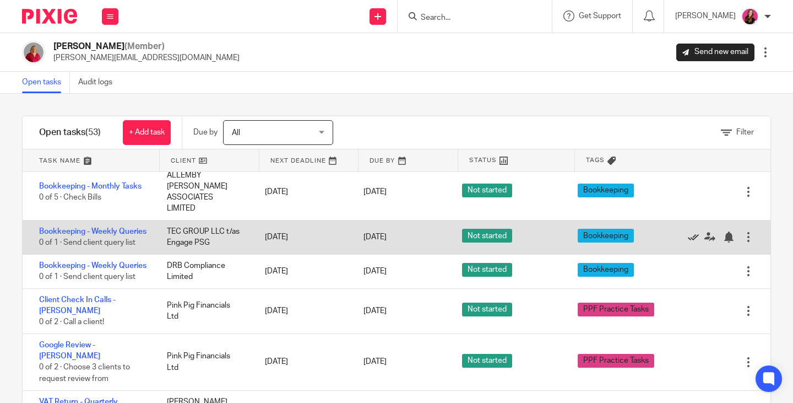
click at [688, 234] on icon at bounding box center [693, 236] width 11 height 11
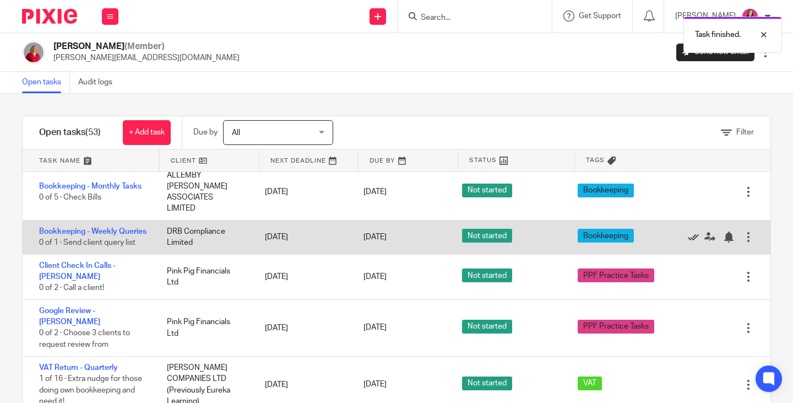
click at [688, 233] on icon at bounding box center [693, 236] width 11 height 11
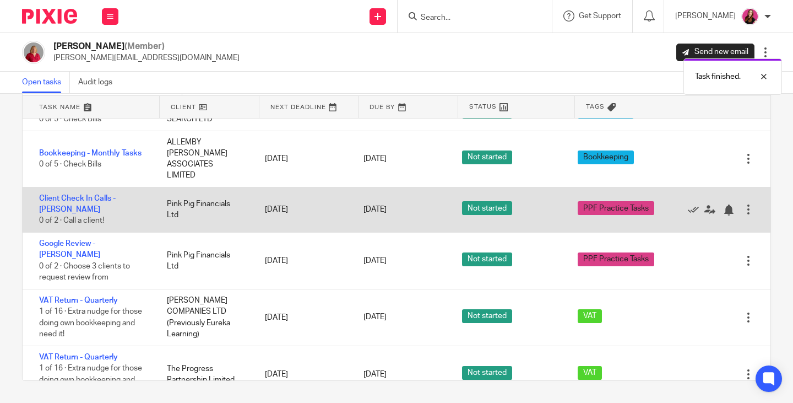
scroll to position [0, 0]
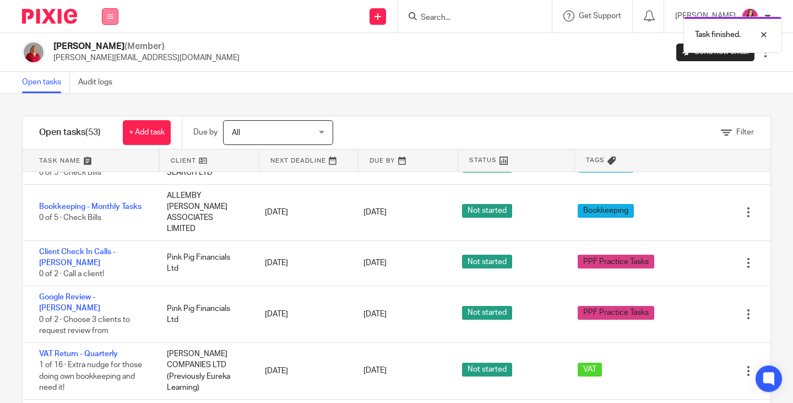
click at [114, 24] on button at bounding box center [110, 16] width 17 height 17
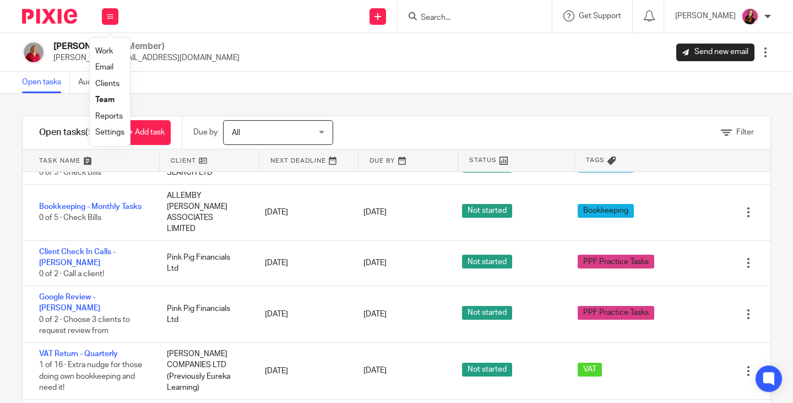
click at [113, 99] on link "Team" at bounding box center [104, 100] width 19 height 8
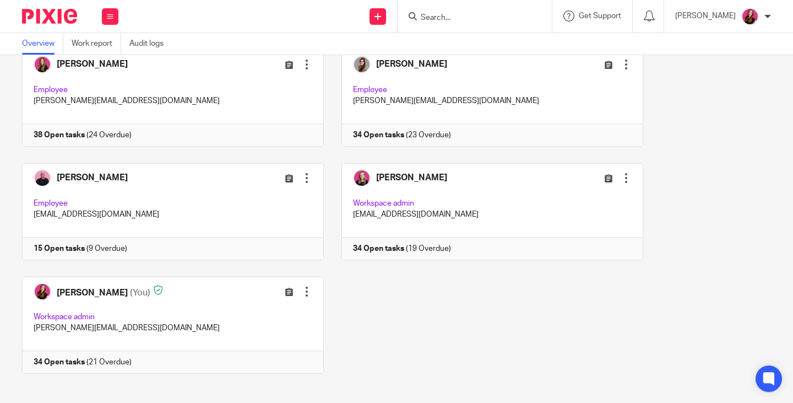
scroll to position [192, 0]
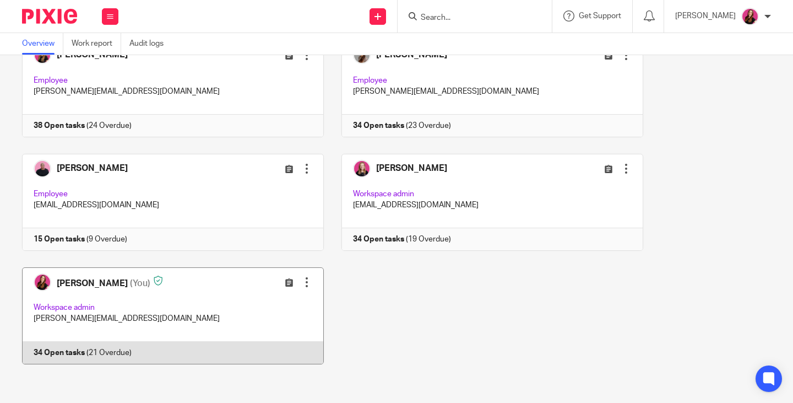
click at [61, 349] on link at bounding box center [165, 315] width 320 height 97
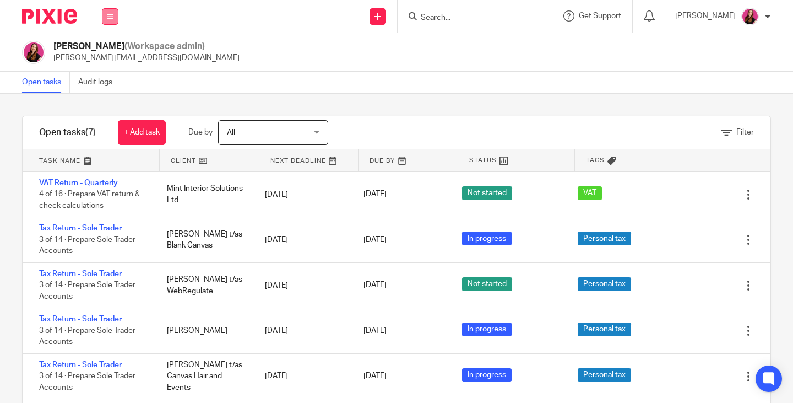
click at [113, 17] on icon at bounding box center [110, 16] width 7 height 7
click at [108, 48] on link "Work" at bounding box center [104, 51] width 18 height 8
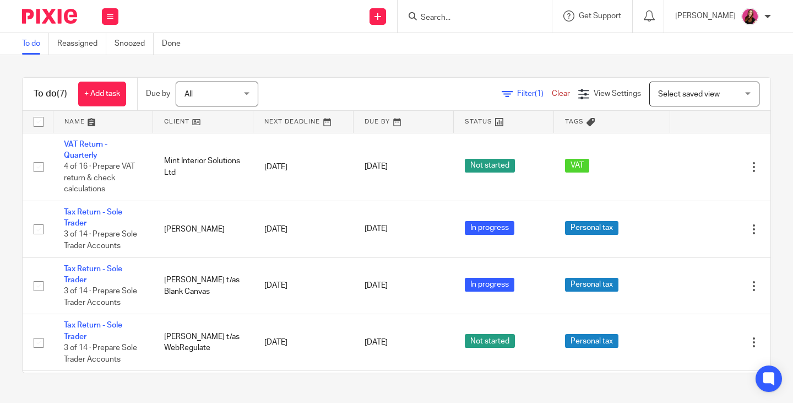
click at [453, 19] on input "Search" at bounding box center [469, 18] width 99 height 10
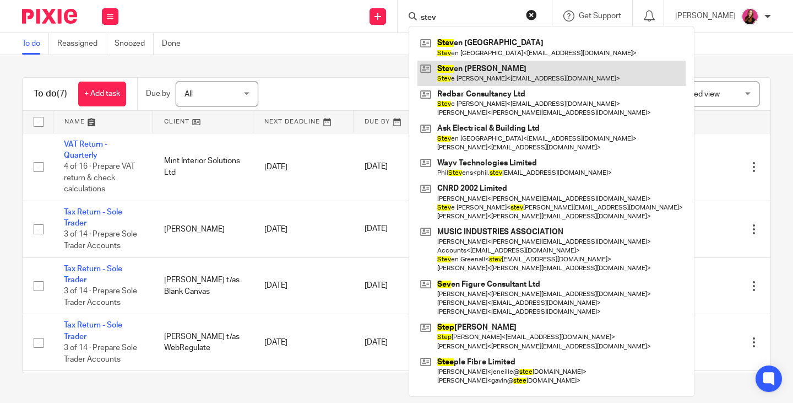
type input "stev"
click at [542, 63] on link at bounding box center [552, 73] width 268 height 25
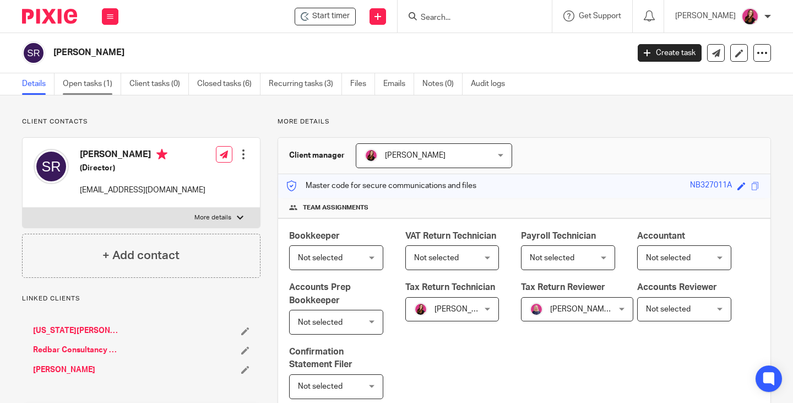
click at [92, 86] on link "Open tasks (1)" at bounding box center [92, 83] width 58 height 21
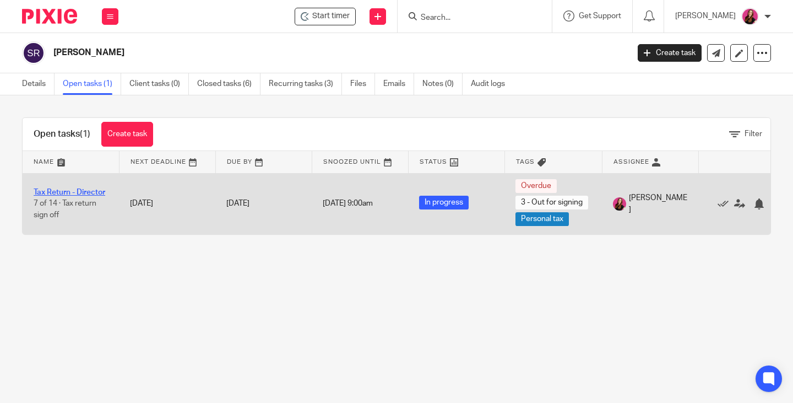
click at [75, 193] on link "Tax Return - Director" at bounding box center [70, 192] width 72 height 8
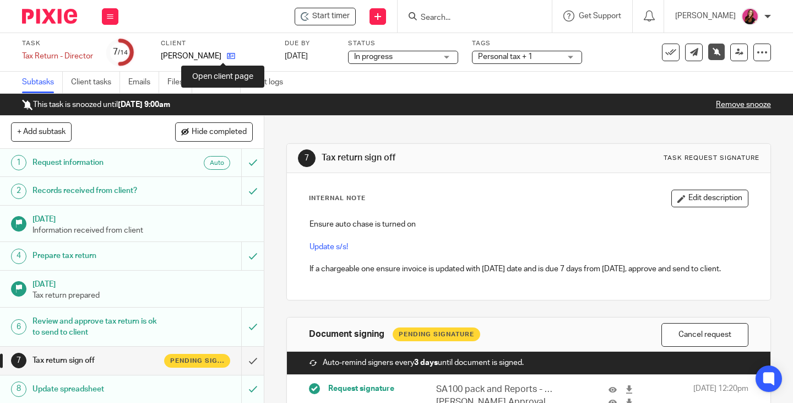
click at [227, 59] on icon at bounding box center [231, 56] width 8 height 8
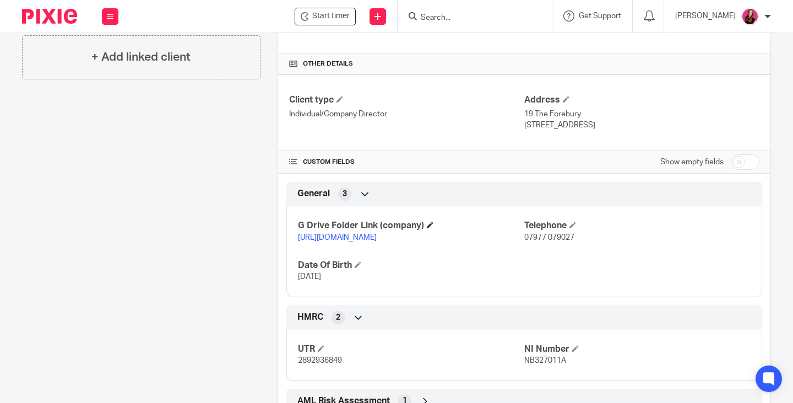
scroll to position [432, 0]
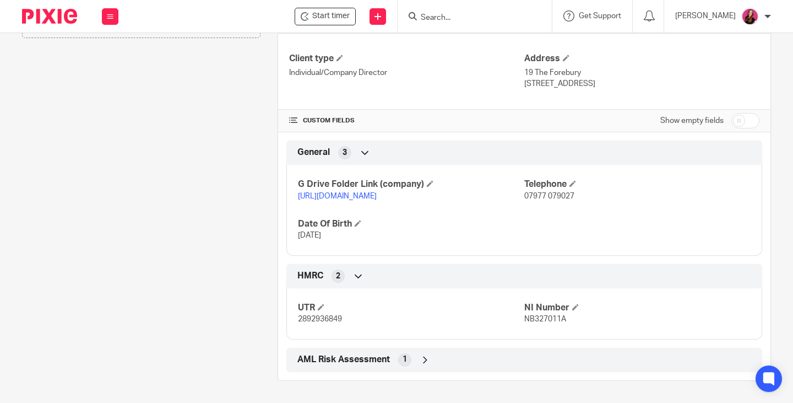
click at [377, 192] on link "https://drive.google.com/drive/folders/1yusOzgy8kdrF1b09fbR3d6OxyP2rxiUD?usp=dr…" at bounding box center [337, 196] width 79 height 8
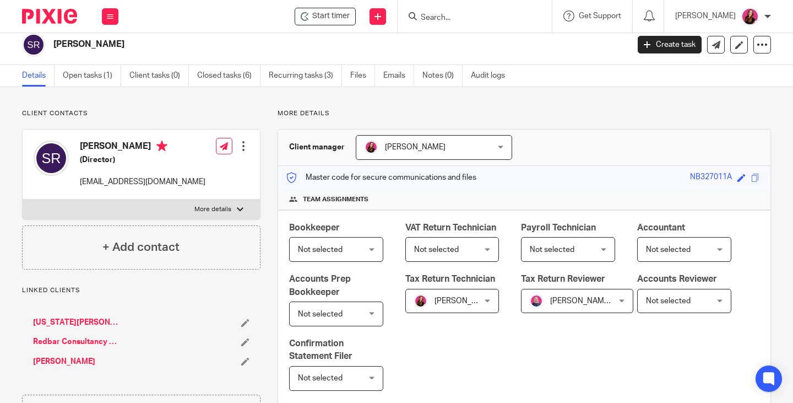
scroll to position [0, 0]
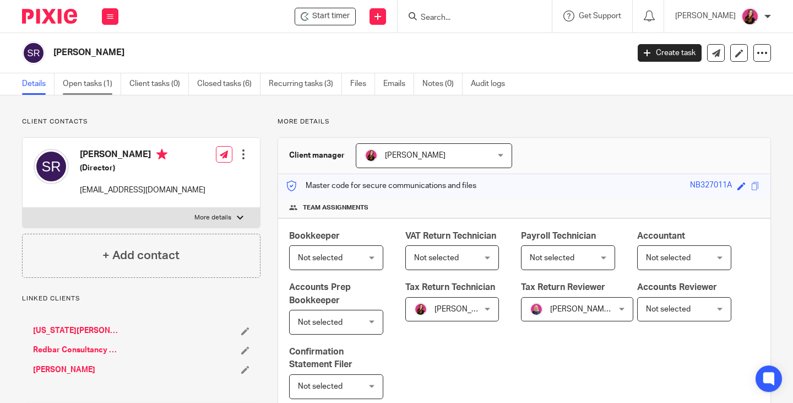
click at [85, 85] on link "Open tasks (1)" at bounding box center [92, 83] width 58 height 21
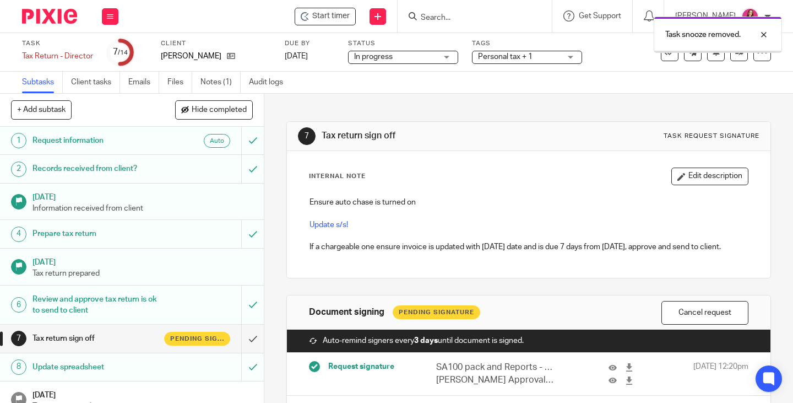
click at [534, 58] on span "Personal tax + 1" at bounding box center [519, 57] width 83 height 12
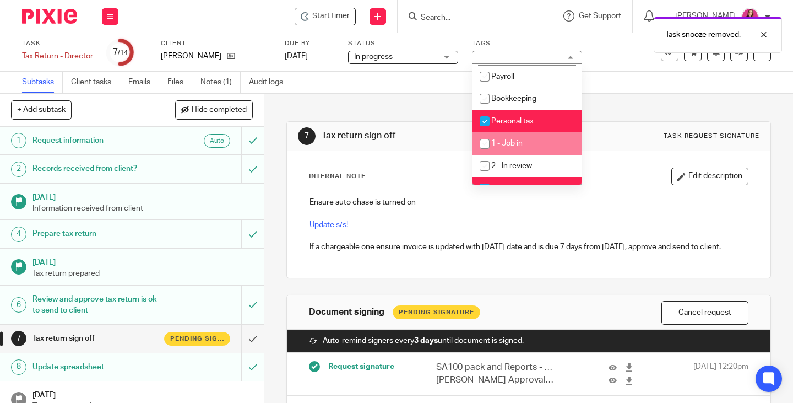
scroll to position [165, 0]
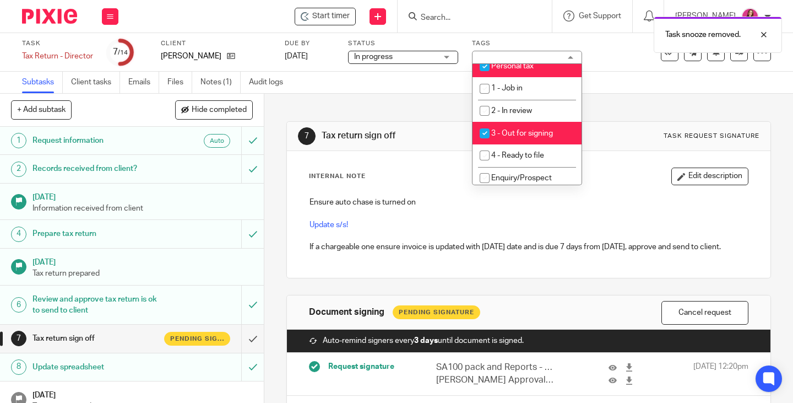
click at [537, 143] on li "3 - Out for signing" at bounding box center [527, 133] width 109 height 23
checkbox input "false"
click at [225, 81] on link "Notes (1)" at bounding box center [221, 82] width 40 height 21
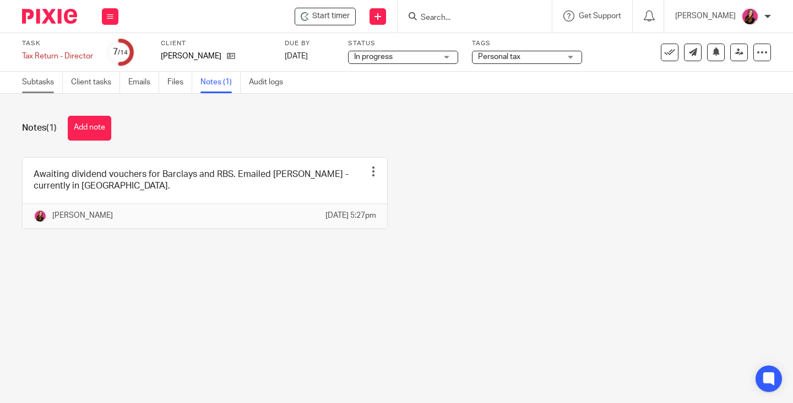
click at [47, 87] on link "Subtasks" at bounding box center [42, 82] width 41 height 21
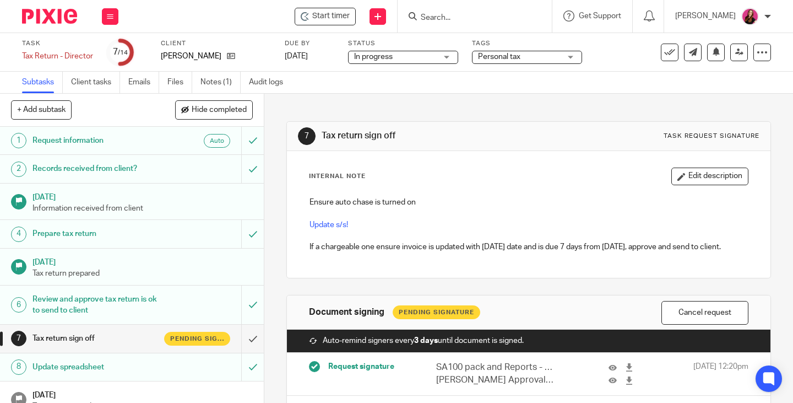
scroll to position [110, 0]
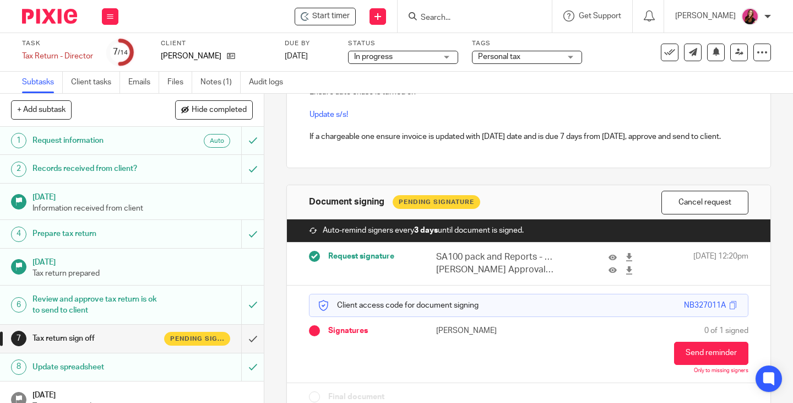
click at [712, 206] on button "Cancel request" at bounding box center [705, 203] width 87 height 24
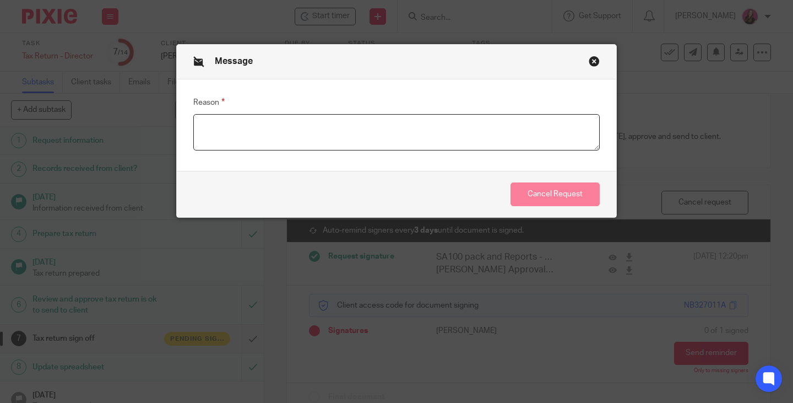
click at [456, 133] on textarea "Reason" at bounding box center [396, 132] width 407 height 36
type textarea "Interest adjustment"
click at [579, 202] on button "Cancel Request" at bounding box center [555, 194] width 89 height 24
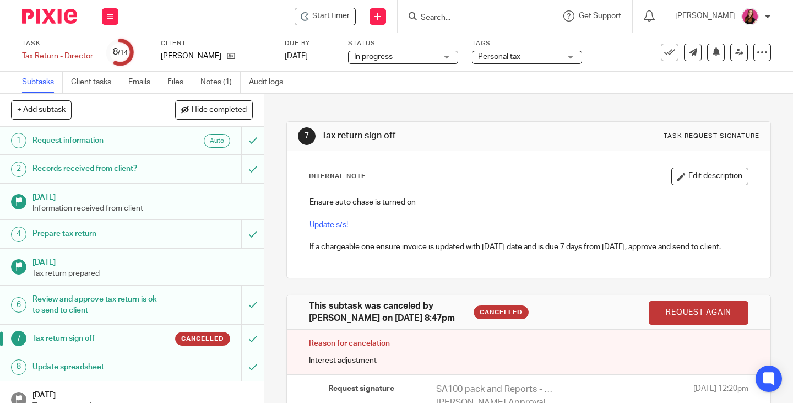
scroll to position [110, 0]
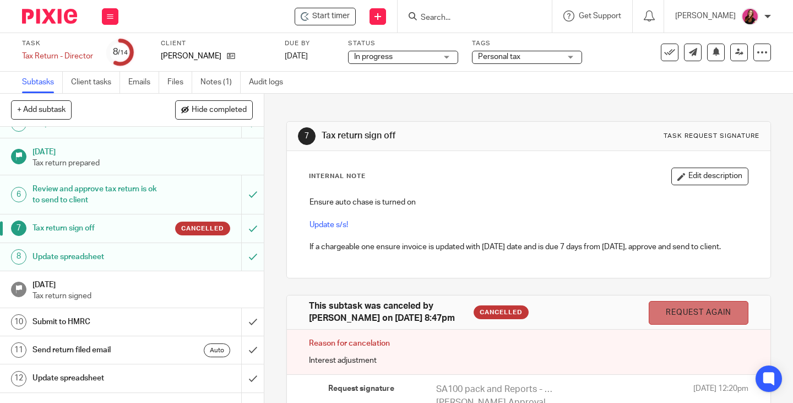
click at [675, 311] on link "Request again" at bounding box center [699, 313] width 100 height 24
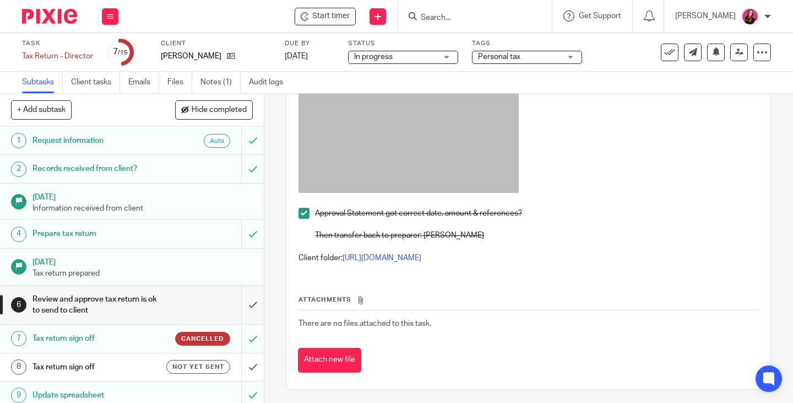
scroll to position [441, 0]
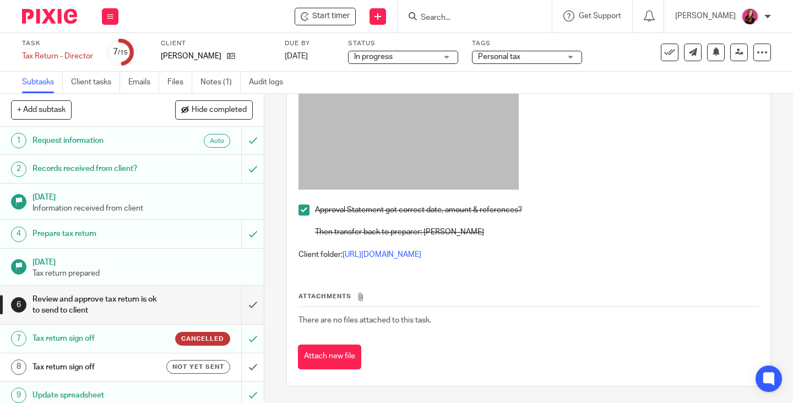
click at [301, 215] on span at bounding box center [304, 209] width 11 height 11
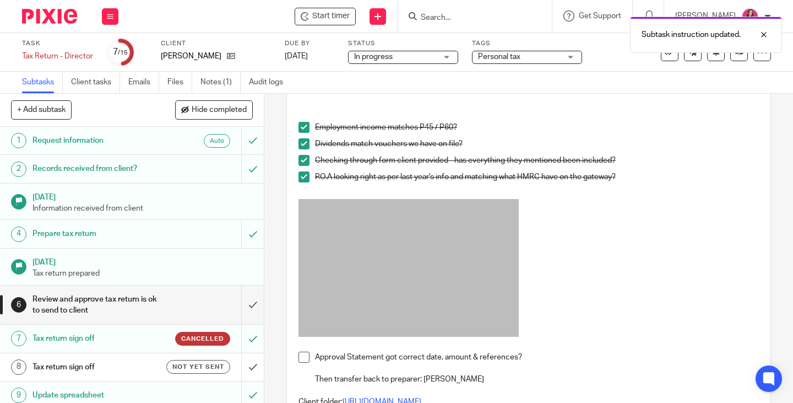
scroll to position [275, 0]
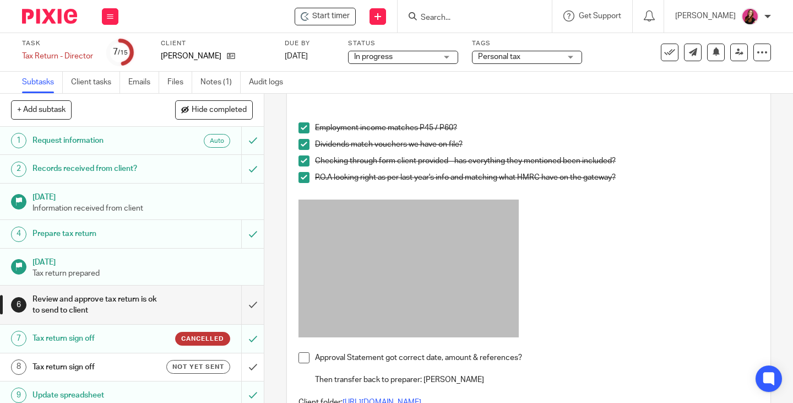
click at [299, 166] on span at bounding box center [304, 160] width 11 height 11
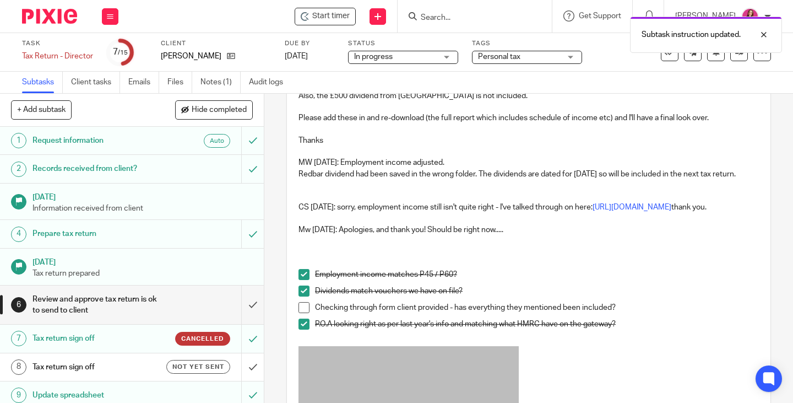
scroll to position [55, 0]
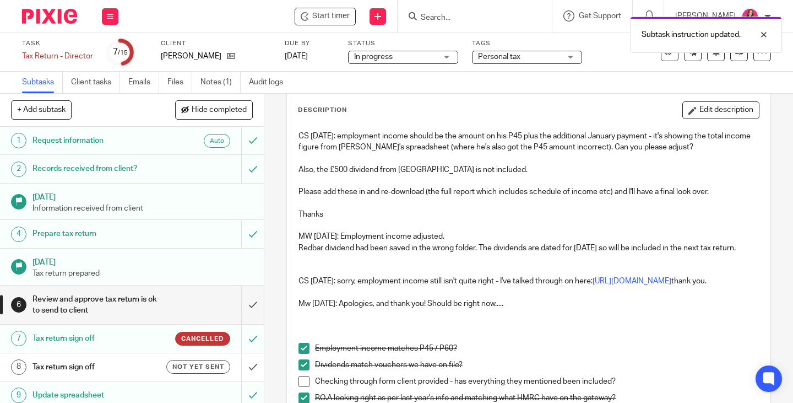
click at [700, 111] on button "Edit description" at bounding box center [721, 110] width 77 height 18
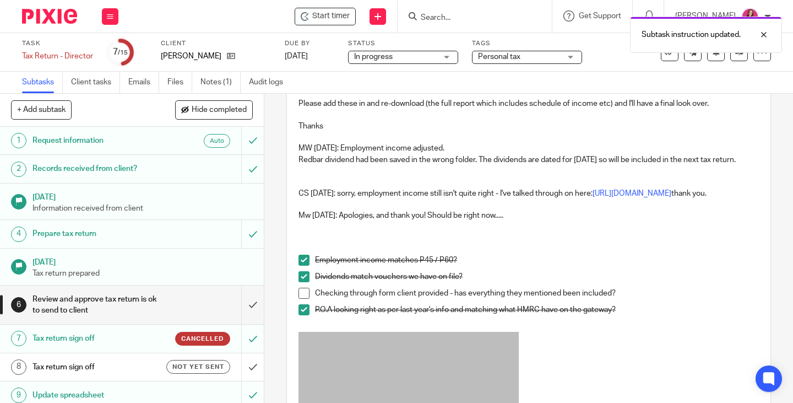
scroll to position [165, 0]
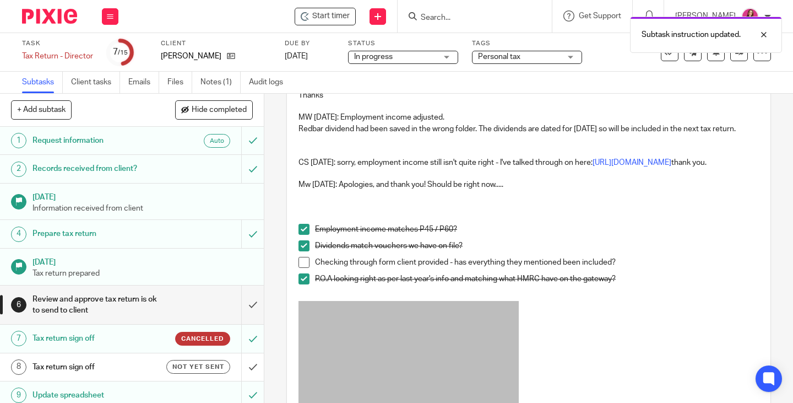
click at [530, 219] on p "Mw 13.08.25: Apologies, and thank you! Should be right now....." at bounding box center [529, 201] width 461 height 45
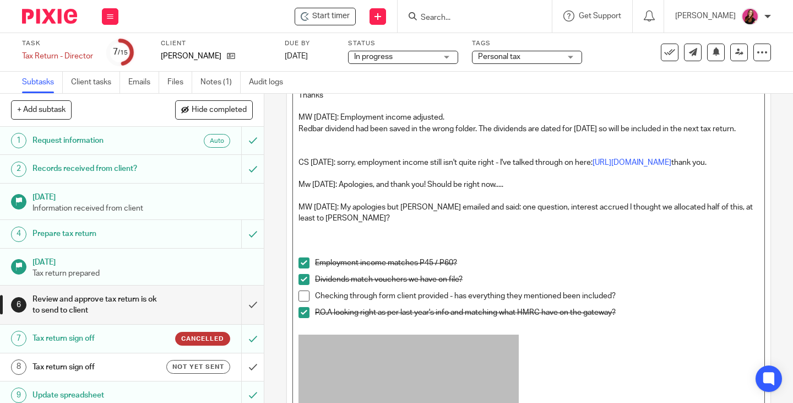
click at [501, 238] on p "MW 14/08/2025: My apologies but Steve emailed and said: one question, interest …" at bounding box center [529, 230] width 461 height 56
click at [396, 252] on p "MW 14/08/2025: My apologies but Steve emailed and said: "one question, interest…" at bounding box center [529, 230] width 461 height 56
drag, startPoint x: 413, startPoint y: 253, endPoint x: 408, endPoint y: 257, distance: 6.3
click at [407, 257] on p "MW 14/08/2025: My apologies but Steve emailed and said: "one question, interest…" at bounding box center [529, 230] width 461 height 56
click at [409, 255] on p "MW 14/08/2025: My apologies but Steve emailed and said: "one question, interest…" at bounding box center [529, 230] width 461 height 56
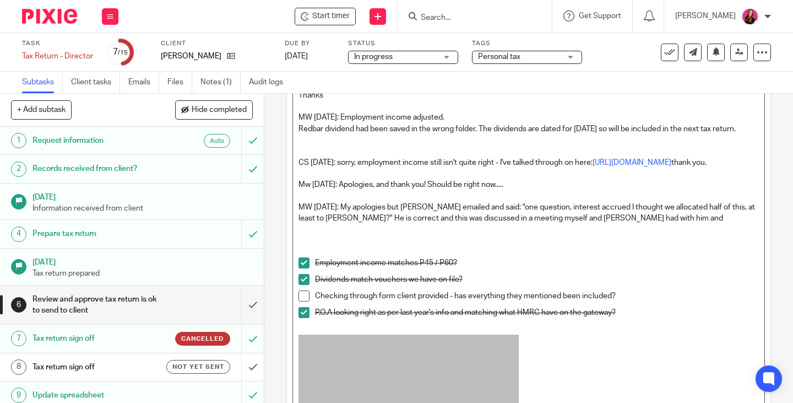
click at [520, 252] on p "MW 14/08/2025: My apologies but Steve emailed and said: "one question, interest…" at bounding box center [529, 230] width 461 height 56
click at [650, 250] on p "MW 14/08/2025: My apologies but Steve emailed and said: "one question, interest…" at bounding box center [529, 230] width 461 height 56
click at [663, 249] on p "MW 14/08/2025: My apologies but Steve emailed and said: "one question, interest…" at bounding box center [529, 230] width 461 height 56
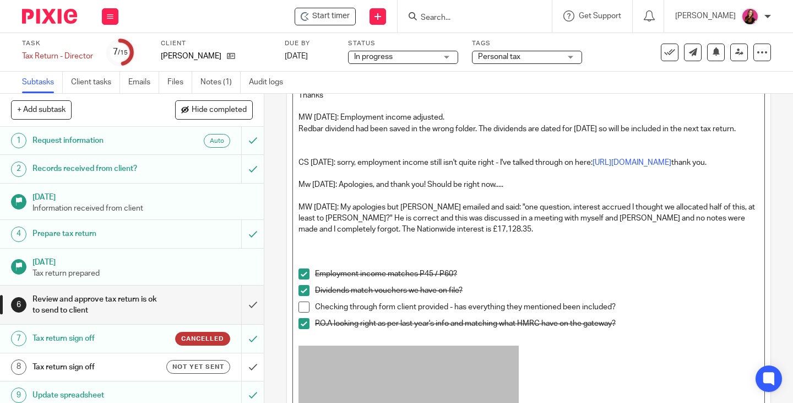
click at [466, 263] on p "MW 14/08/2025: My apologies but Steve emailed and said: "one question, interest…" at bounding box center [529, 235] width 461 height 67
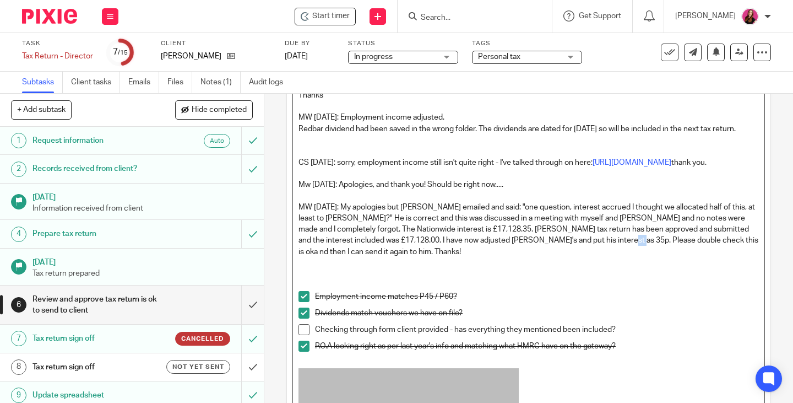
click at [629, 277] on p "MW 14/08/2025: My apologies but Steve emailed and said: "one question, interest…" at bounding box center [529, 246] width 461 height 89
click at [634, 272] on p "MW 14/08/2025: My apologies but Steve emailed and said: "one question, interest…" at bounding box center [529, 246] width 461 height 89
click at [645, 273] on p "MW 14/08/2025: My apologies but Steve emailed and said: "one question, interest…" at bounding box center [529, 246] width 461 height 89
click at [614, 285] on p "MW 14/08/2025: My apologies but Steve emailed and said: "one question, interest…" at bounding box center [529, 246] width 461 height 89
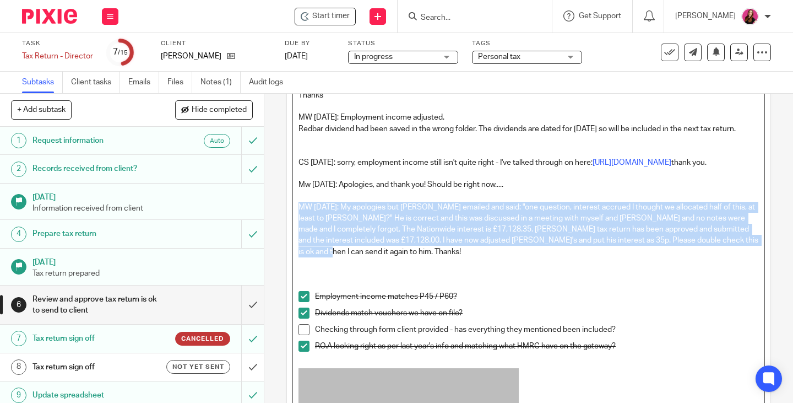
drag, startPoint x: 348, startPoint y: 284, endPoint x: 295, endPoint y: 240, distance: 68.5
click at [299, 240] on p "MW 14/08/2025: My apologies but Steve emailed and said: "one question, interest…" at bounding box center [529, 246] width 461 height 89
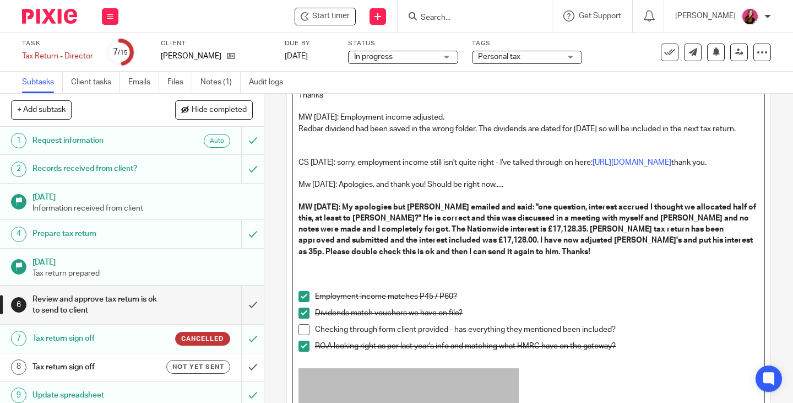
click at [464, 291] on p "MW 14/08/2025: My apologies but Steve emailed and said: "one question, interest…" at bounding box center [529, 246] width 461 height 89
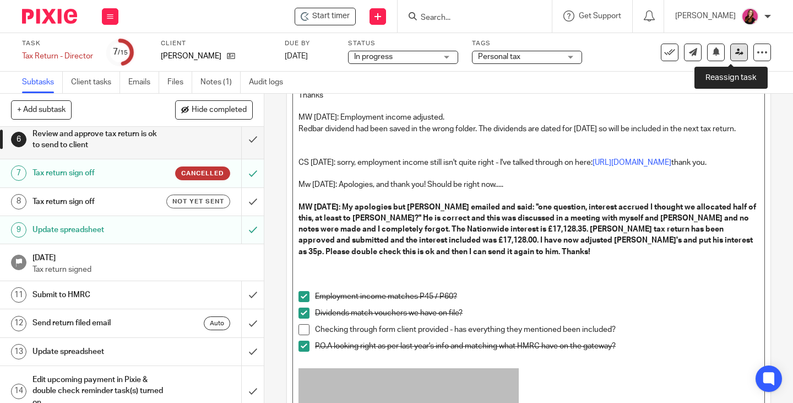
click at [737, 47] on link at bounding box center [740, 53] width 18 height 18
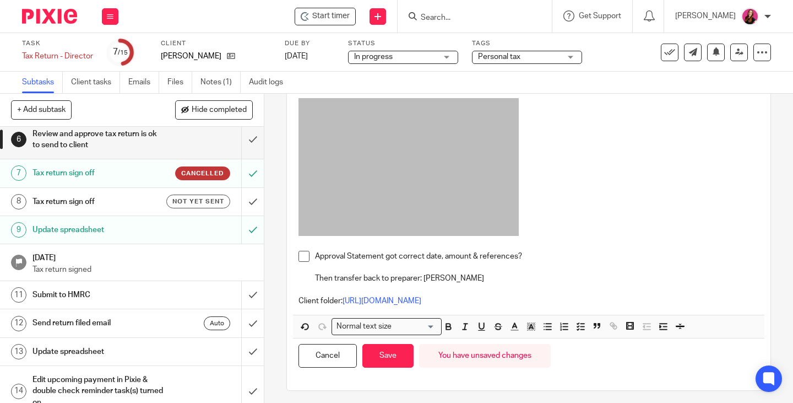
scroll to position [473, 0]
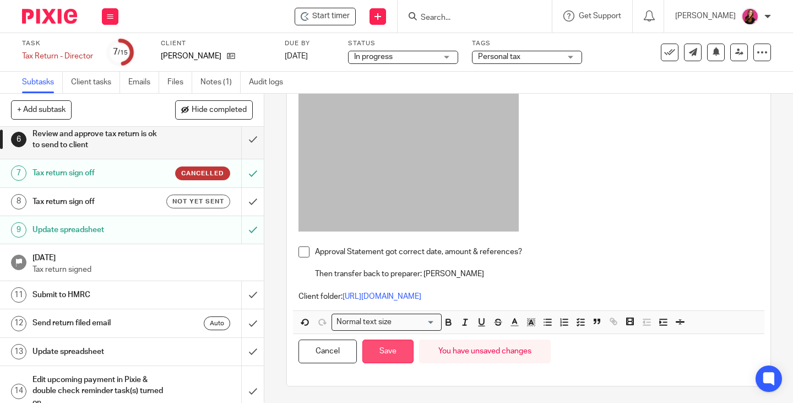
click at [403, 356] on button "Save" at bounding box center [388, 351] width 51 height 24
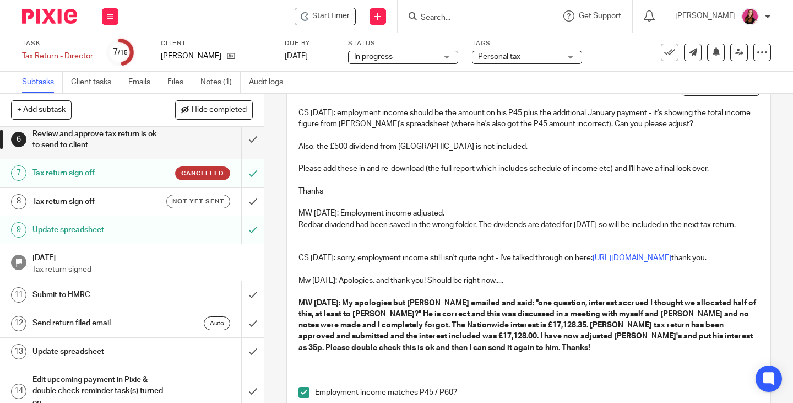
scroll to position [41, 0]
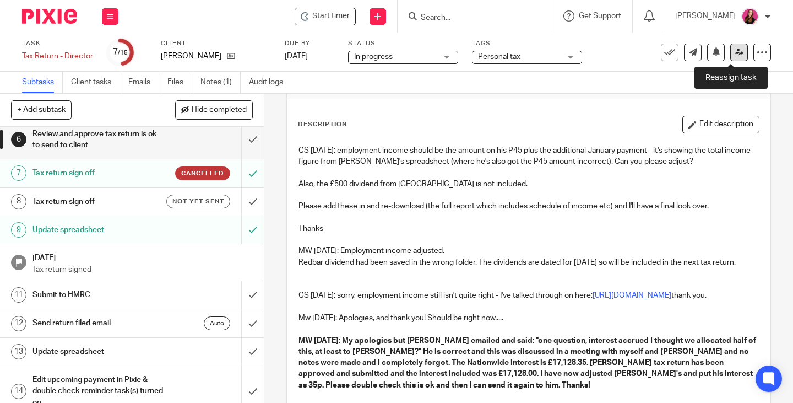
click at [736, 53] on icon at bounding box center [740, 52] width 8 height 8
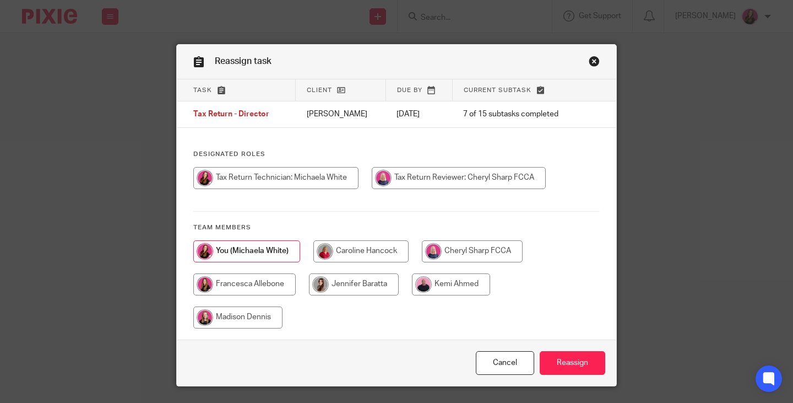
click at [471, 252] on input "radio" at bounding box center [472, 251] width 101 height 22
radio input "true"
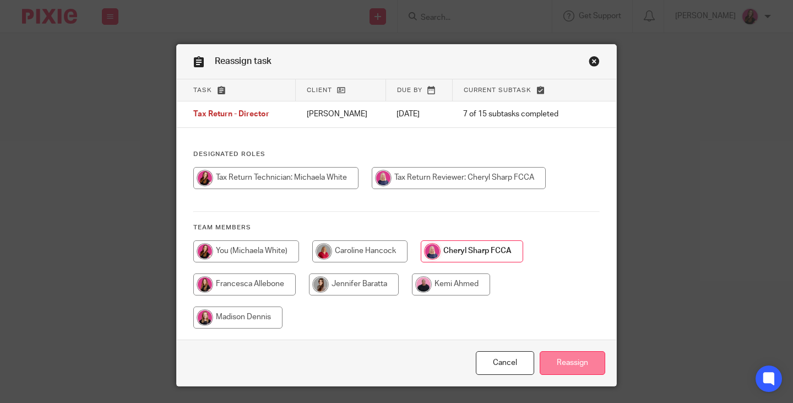
click at [588, 369] on input "Reassign" at bounding box center [573, 363] width 66 height 24
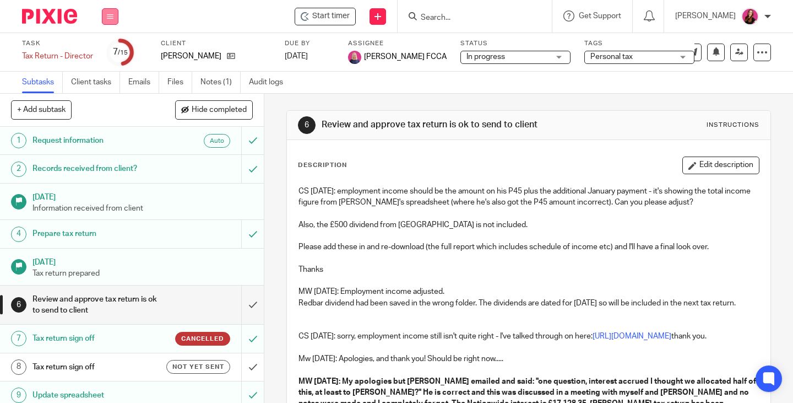
click at [112, 18] on icon at bounding box center [110, 16] width 7 height 7
click at [110, 47] on li "Work" at bounding box center [109, 52] width 29 height 16
click at [100, 50] on link "Work" at bounding box center [104, 51] width 19 height 8
